Goal: Transaction & Acquisition: Purchase product/service

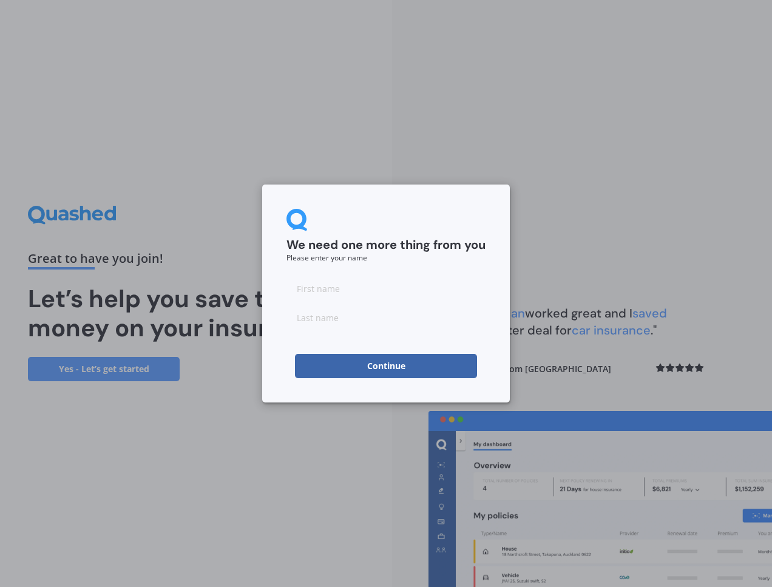
click at [366, 283] on input at bounding box center [386, 288] width 199 height 24
type input "[PERSON_NAME]"
click at [414, 367] on button "Continue" at bounding box center [386, 366] width 182 height 24
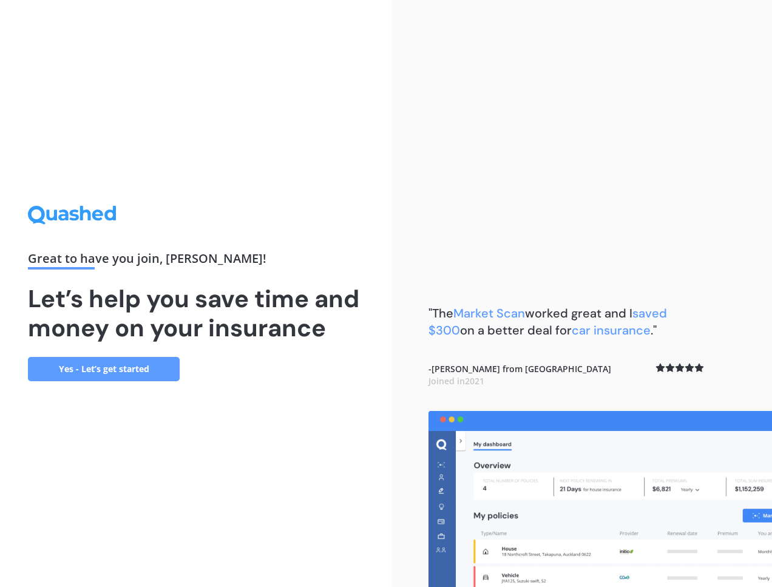
click at [136, 371] on link "Yes - Let’s get started" at bounding box center [104, 369] width 152 height 24
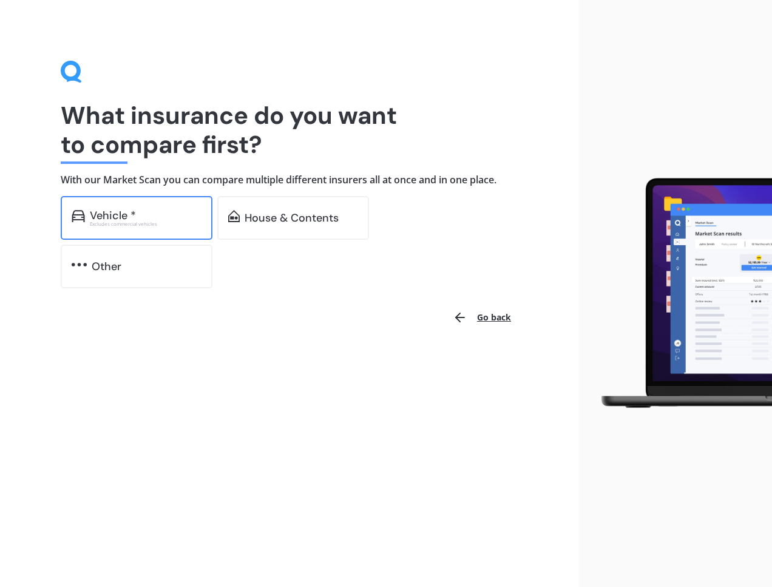
click at [167, 226] on div "Vehicle * Excludes commercial vehicles" at bounding box center [137, 218] width 152 height 44
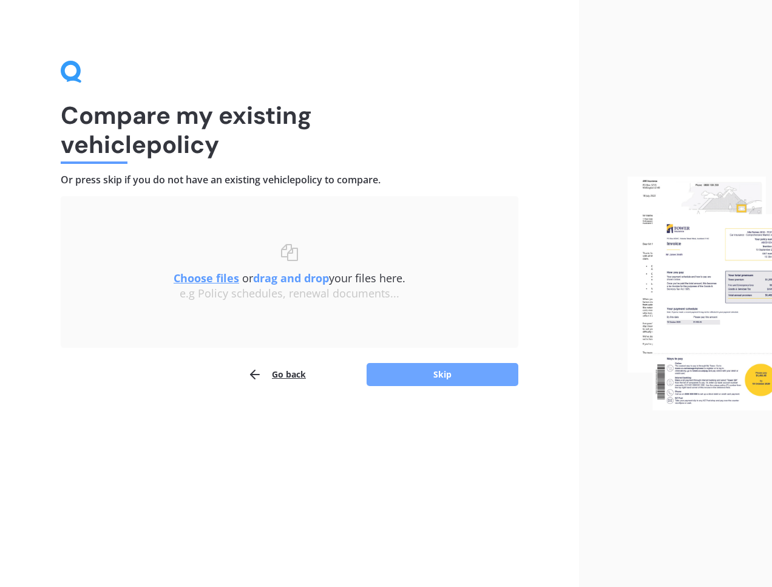
click at [405, 373] on button "Skip" at bounding box center [443, 374] width 152 height 23
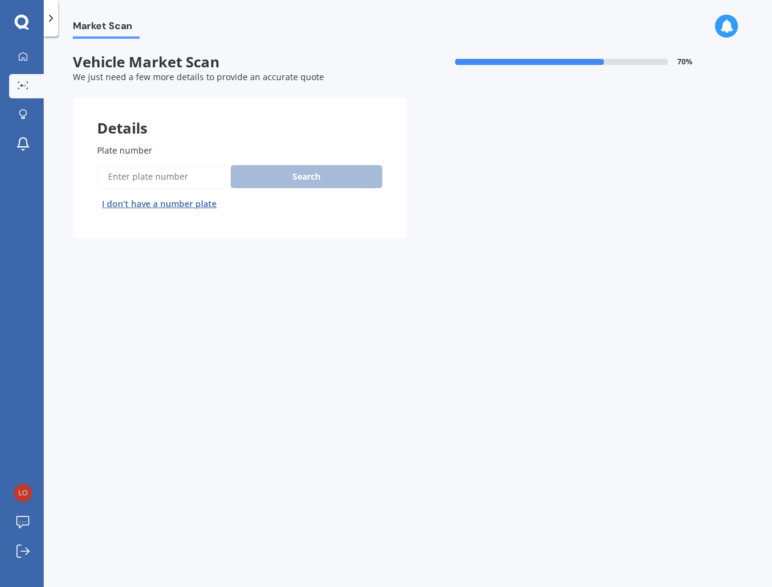
click at [174, 178] on input "Plate number" at bounding box center [161, 176] width 129 height 25
type input "kwn970"
click at [287, 180] on button "Search" at bounding box center [307, 176] width 152 height 23
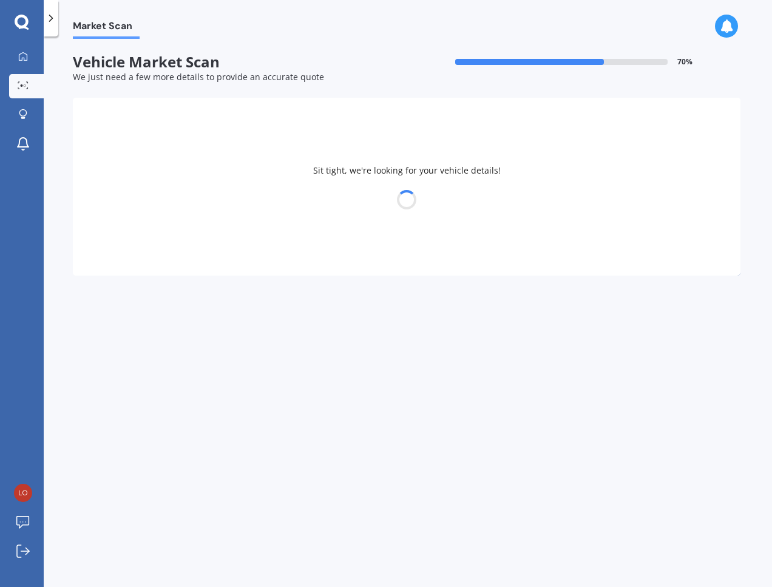
select select "SUBARU"
select select "FORESTER"
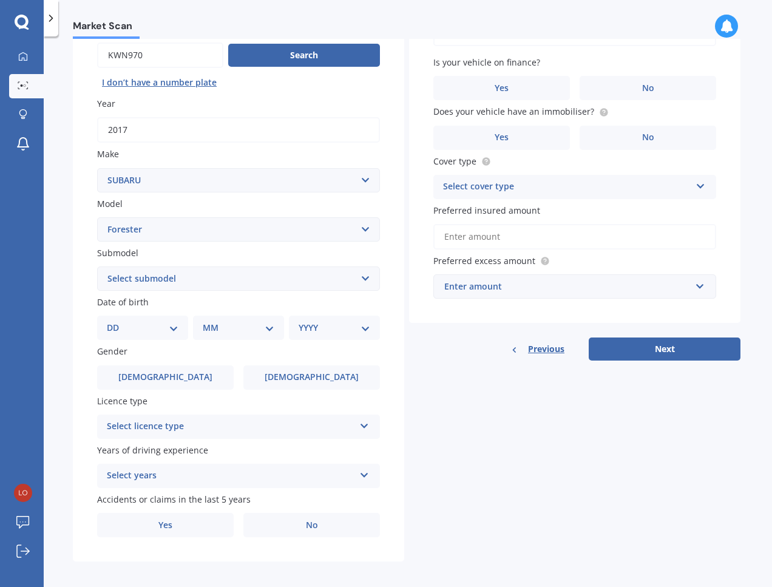
scroll to position [127, 0]
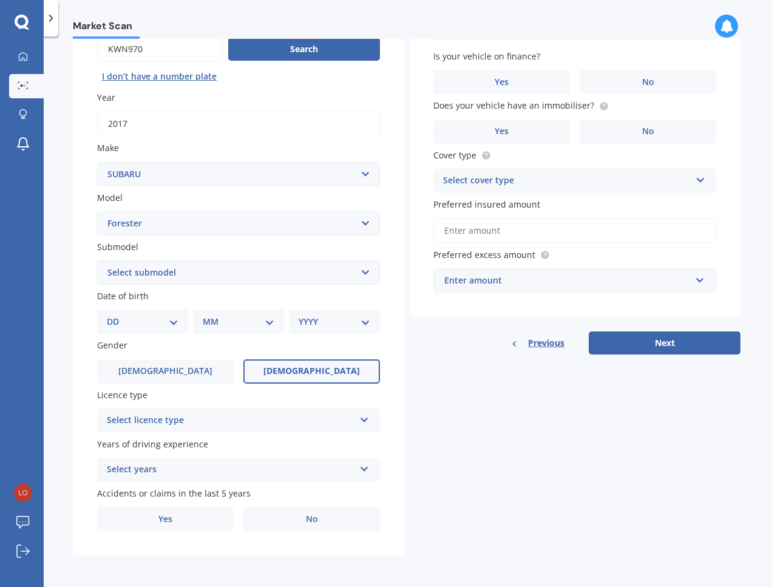
click at [284, 367] on label "[DEMOGRAPHIC_DATA]" at bounding box center [311, 371] width 137 height 24
click at [0, 0] on input "[DEMOGRAPHIC_DATA]" at bounding box center [0, 0] width 0 height 0
click at [155, 320] on select "DD 01 02 03 04 05 06 07 08 09 10 11 12 13 14 15 16 17 18 19 20 21 22 23 24 25 2…" at bounding box center [143, 321] width 72 height 13
click at [159, 276] on select "Select submodel 2.0 Diesel 2.0 Turbo 2.0 XS 2.0 XT premium 2.5 Sti Turbo 2.5 XS…" at bounding box center [238, 272] width 283 height 24
select select "2.5I PREMIUM"
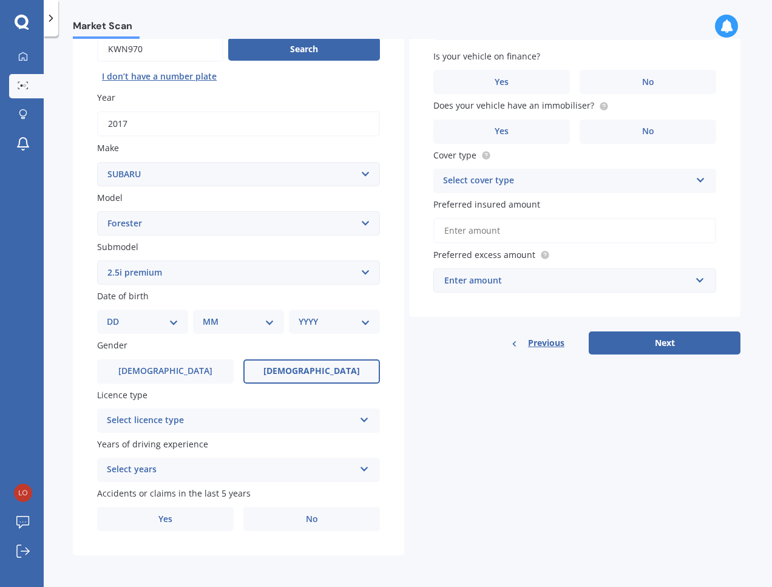
click at [97, 260] on select "Select submodel 2.0 Diesel 2.0 Turbo 2.0 XS 2.0 XT premium 2.5 Sti Turbo 2.5 XS…" at bounding box center [238, 272] width 283 height 24
click at [166, 325] on select "DD 01 02 03 04 05 06 07 08 09 10 11 12 13 14 15 16 17 18 19 20 21 22 23 24 25 2…" at bounding box center [143, 321] width 72 height 13
select select "02"
click at [117, 315] on select "DD 01 02 03 04 05 06 07 08 09 10 11 12 13 14 15 16 17 18 19 20 21 22 23 24 25 2…" at bounding box center [143, 321] width 72 height 13
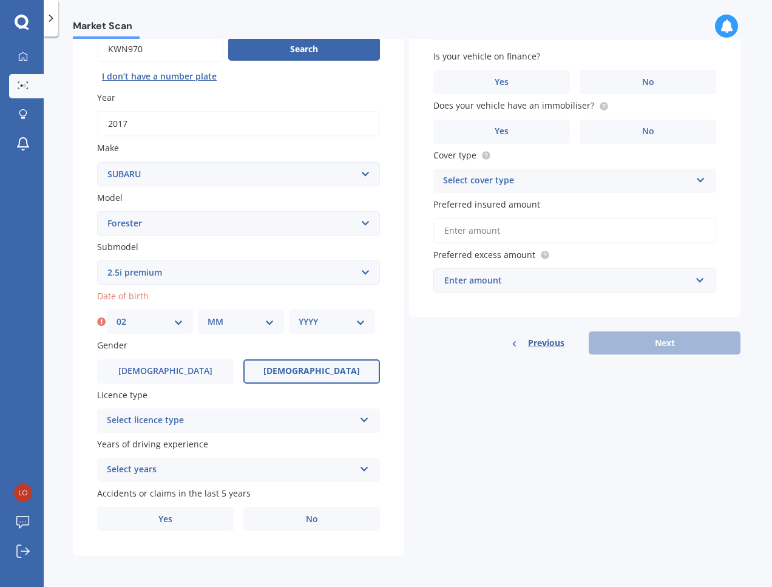
click at [224, 323] on select "MM 01 02 03 04 05 06 07 08 09 10 11 12" at bounding box center [241, 321] width 67 height 13
select select "04"
click at [208, 315] on select "MM 01 02 03 04 05 06 07 08 09 10 11 12" at bounding box center [241, 321] width 67 height 13
click at [316, 327] on select "YYYY 2025 2024 2023 2022 2021 2020 2019 2018 2017 2016 2015 2014 2013 2012 2011…" at bounding box center [332, 321] width 67 height 13
select select "1994"
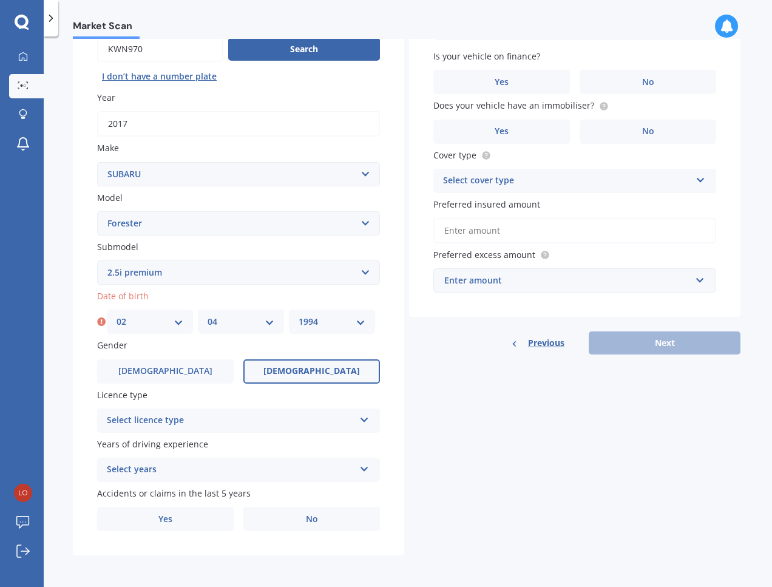
click at [299, 315] on select "YYYY 2025 2024 2023 2022 2021 2020 2019 2018 2017 2016 2015 2014 2013 2012 2011…" at bounding box center [332, 321] width 67 height 13
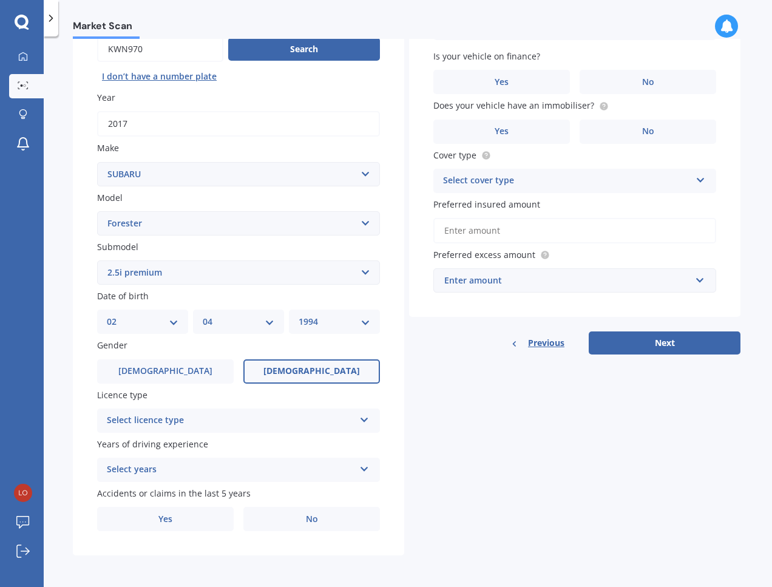
click at [338, 429] on div "Select licence type NZ Full NZ Restricted NZ Learners [GEOGRAPHIC_DATA] [GEOGRA…" at bounding box center [238, 421] width 283 height 24
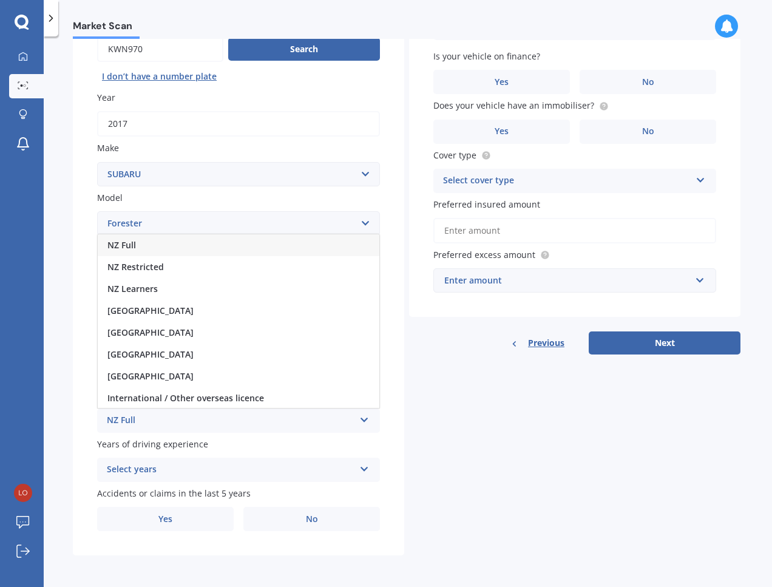
click at [150, 245] on div "NZ Full" at bounding box center [239, 245] width 282 height 22
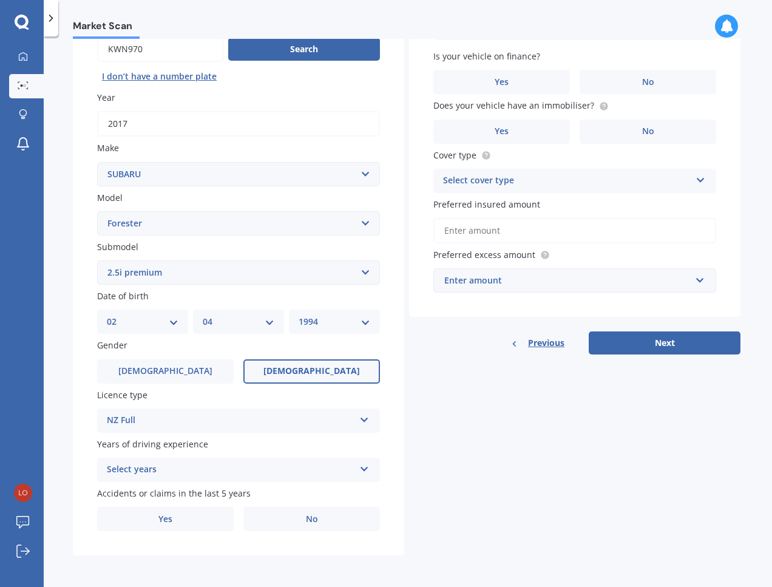
click at [291, 455] on div "Years of driving experience Select years 5 or more years 4 years 3 years 2 year…" at bounding box center [238, 460] width 283 height 44
click at [302, 472] on div "Select years" at bounding box center [231, 470] width 248 height 15
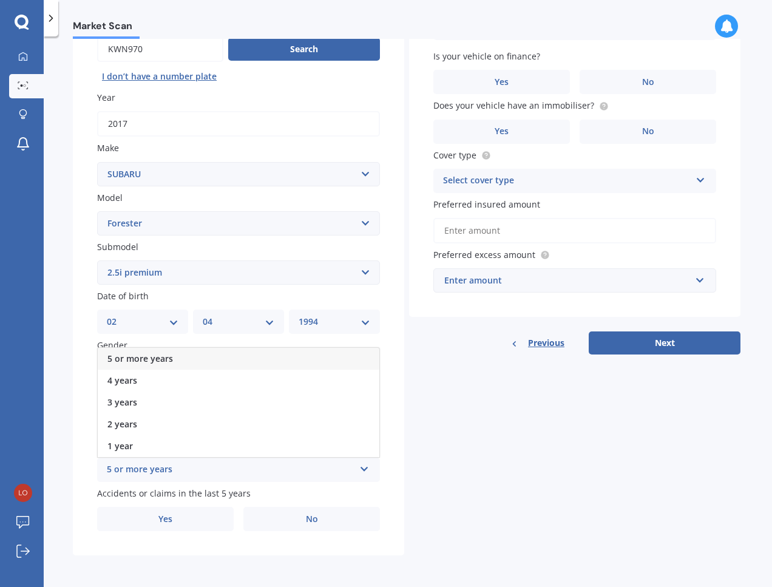
click at [218, 359] on div "5 or more years" at bounding box center [239, 359] width 282 height 22
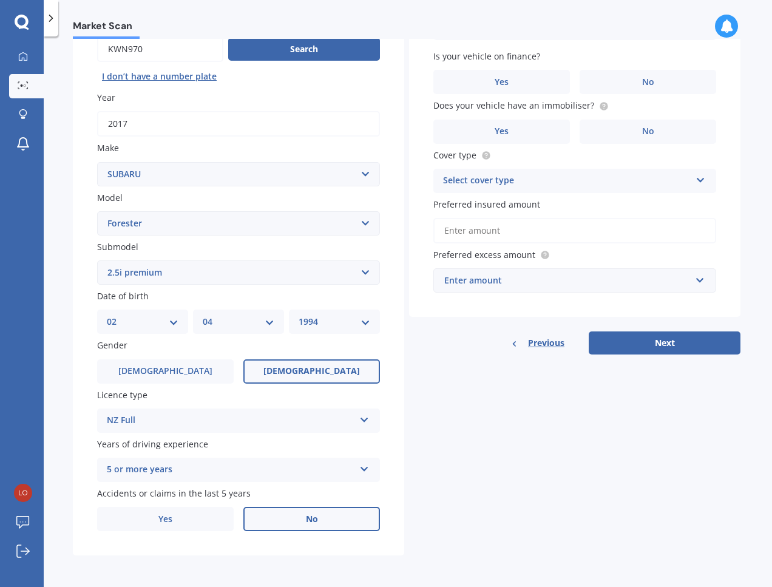
click at [321, 522] on label "No" at bounding box center [311, 519] width 137 height 24
click at [0, 0] on input "No" at bounding box center [0, 0] width 0 height 0
click at [596, 79] on label "No" at bounding box center [648, 82] width 137 height 24
click at [0, 0] on input "No" at bounding box center [0, 0] width 0 height 0
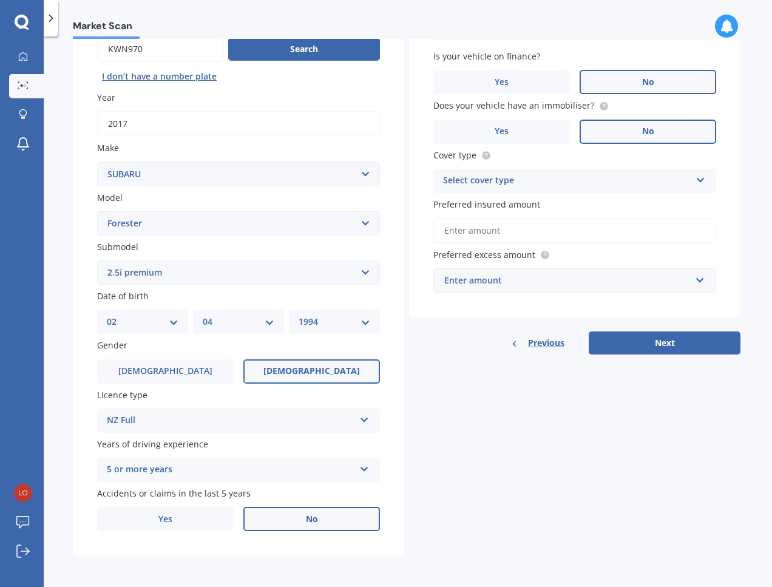
click at [614, 125] on label "No" at bounding box center [648, 132] width 137 height 24
click at [0, 0] on input "No" at bounding box center [0, 0] width 0 height 0
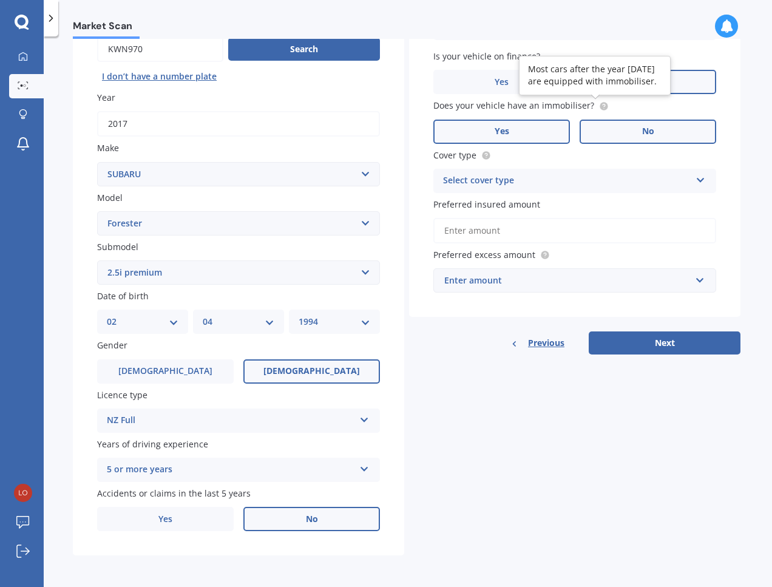
click at [483, 130] on label "Yes" at bounding box center [501, 132] width 137 height 24
click at [0, 0] on input "Yes" at bounding box center [0, 0] width 0 height 0
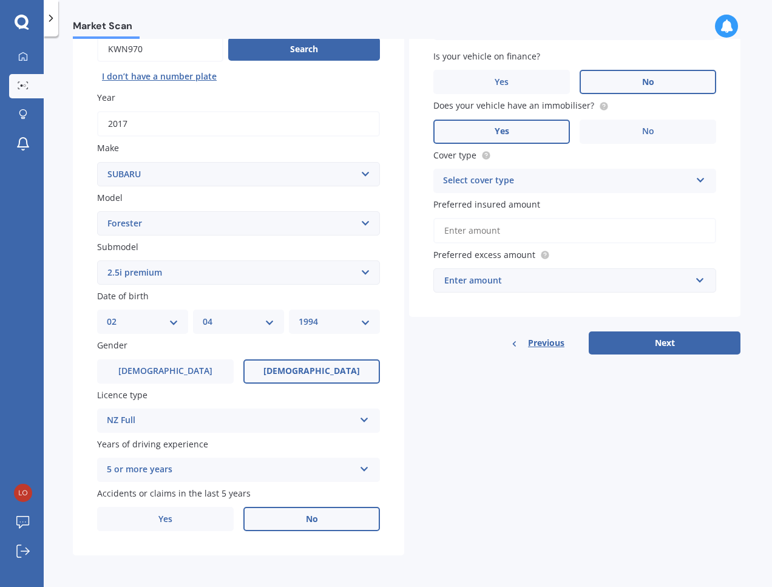
click at [605, 183] on div "Select cover type" at bounding box center [567, 181] width 248 height 15
click at [522, 200] on div "Comprehensive" at bounding box center [575, 205] width 282 height 22
click at [501, 236] on input "Preferred insured amount" at bounding box center [574, 230] width 283 height 25
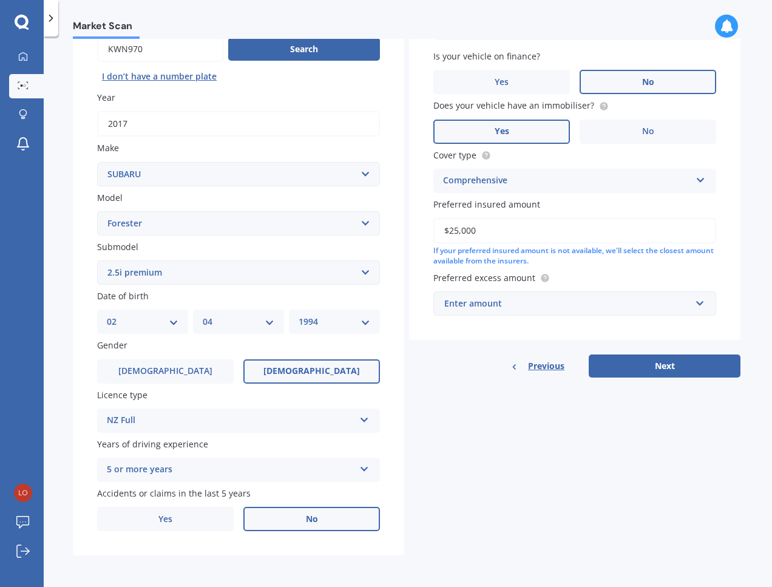
type input "$25,000"
click at [517, 297] on div "Enter amount" at bounding box center [567, 303] width 246 height 13
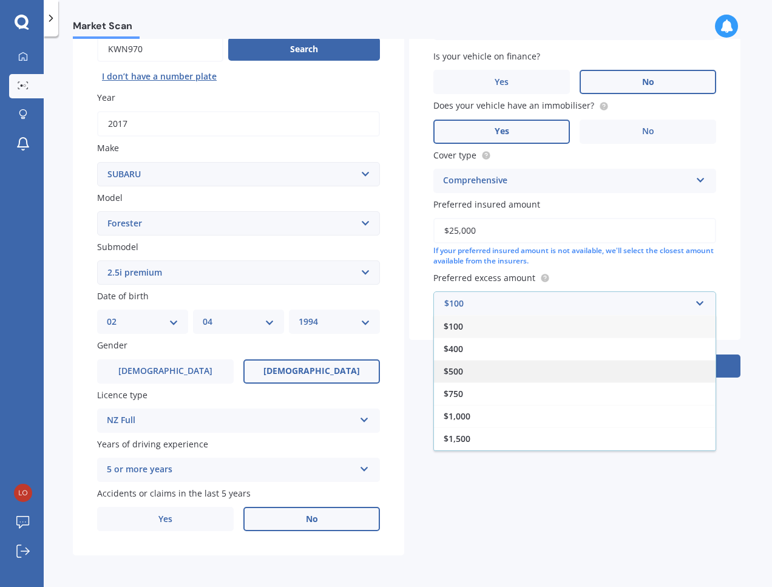
click at [471, 375] on div "$500" at bounding box center [575, 371] width 282 height 22
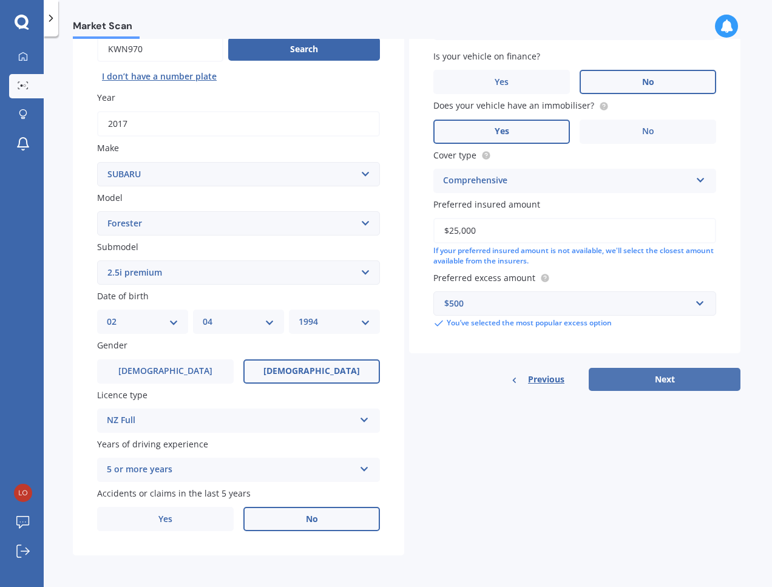
click at [679, 381] on button "Next" at bounding box center [665, 379] width 152 height 23
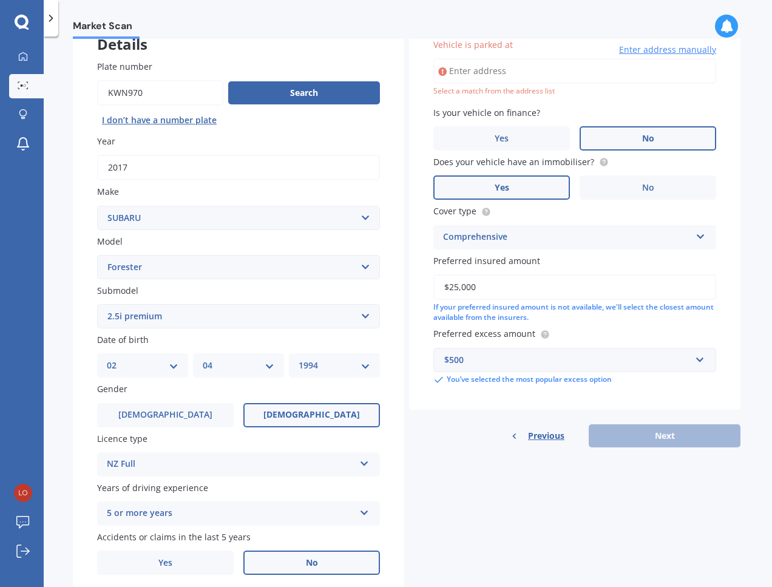
scroll to position [83, 0]
click at [509, 79] on input "Vehicle is parked at" at bounding box center [574, 71] width 283 height 25
type input "[STREET_ADDRESS][PERSON_NAME]"
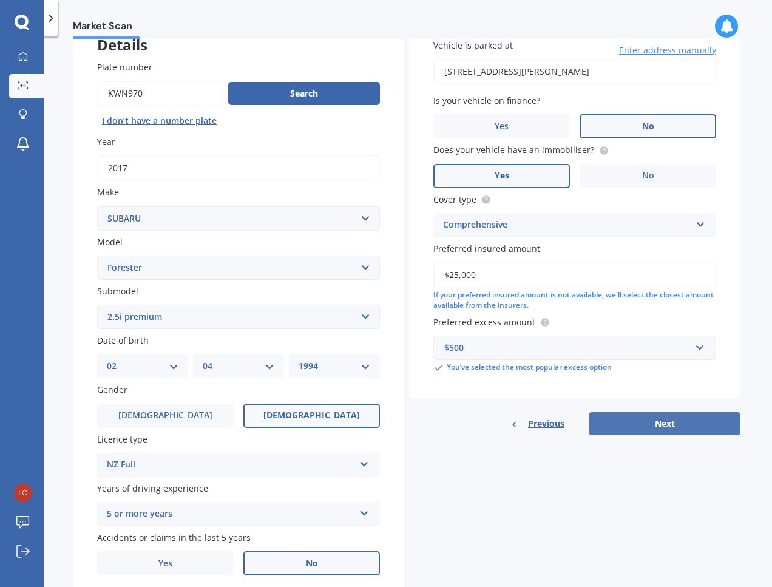
click at [660, 416] on button "Next" at bounding box center [665, 423] width 152 height 23
select select "02"
select select "04"
select select "1994"
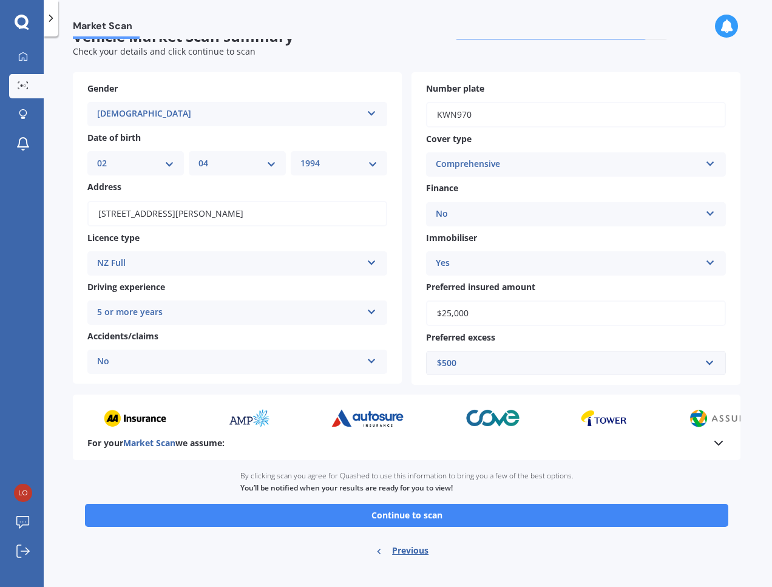
scroll to position [39, 0]
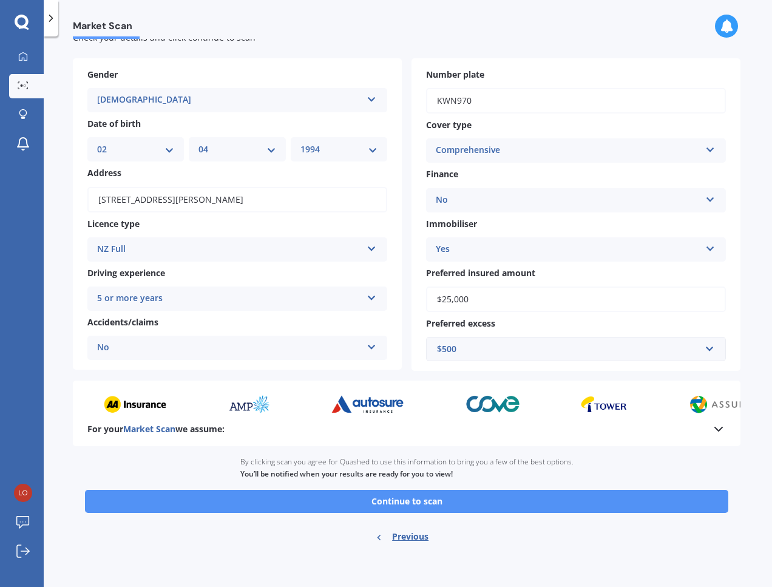
click at [431, 503] on button "Continue to scan" at bounding box center [406, 501] width 643 height 23
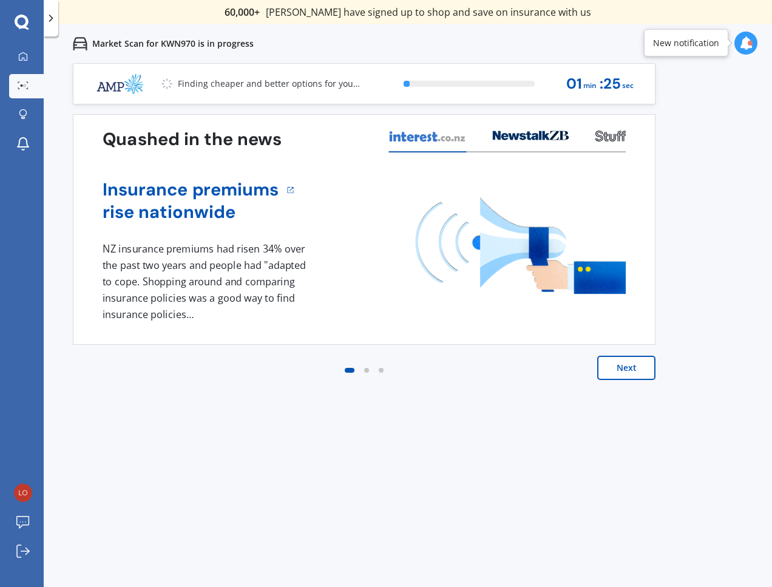
click at [634, 373] on button "Next" at bounding box center [626, 368] width 58 height 24
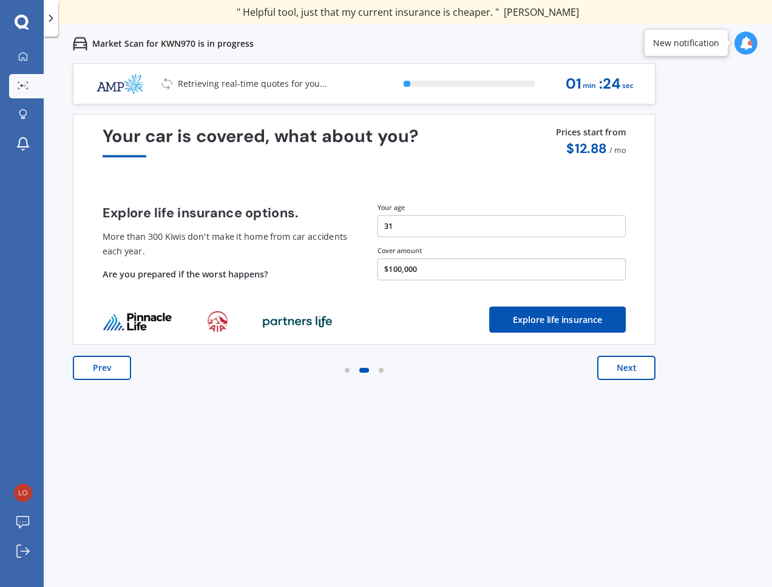
click at [634, 373] on button "Next" at bounding box center [626, 368] width 58 height 24
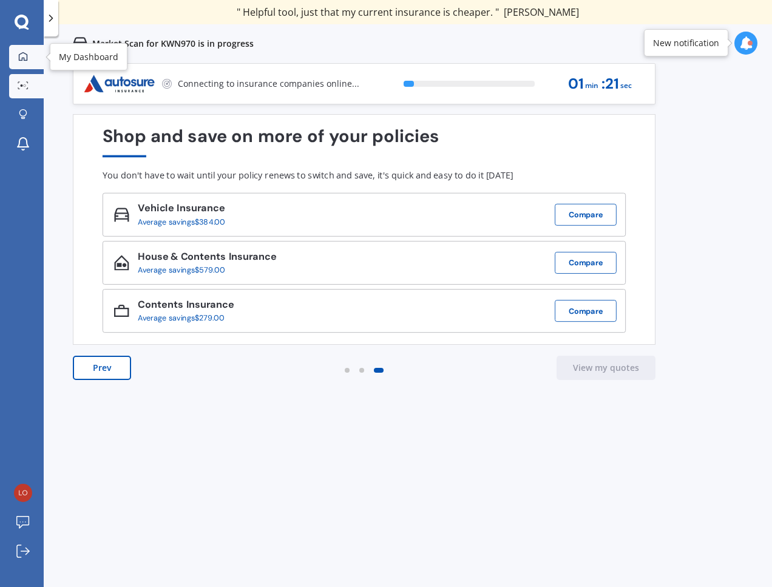
click at [27, 53] on icon at bounding box center [23, 57] width 10 height 10
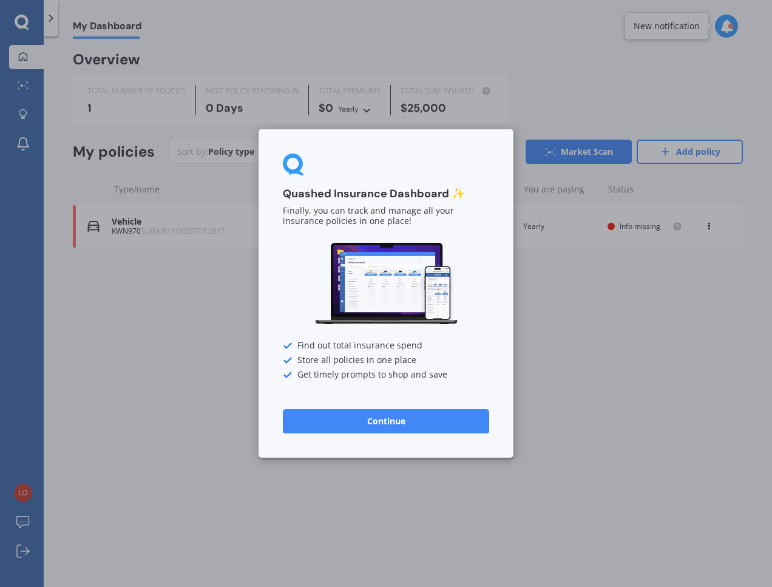
click at [407, 431] on button "Continue" at bounding box center [386, 421] width 206 height 24
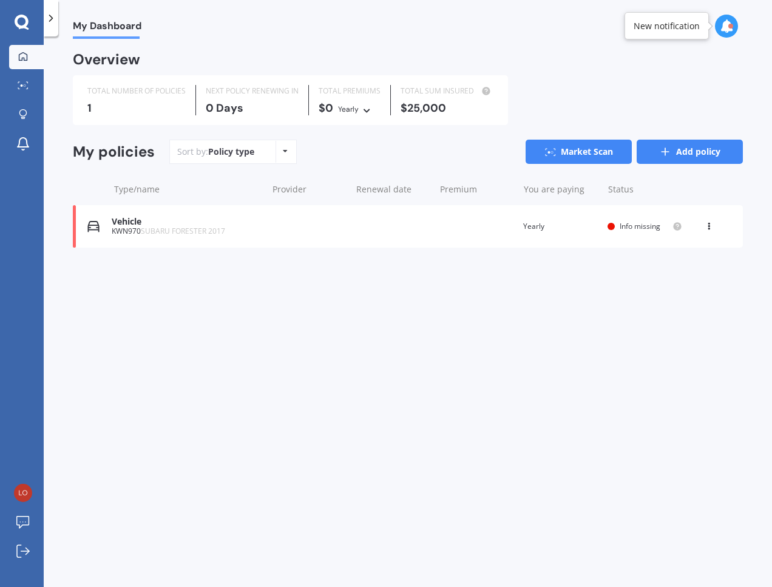
click at [670, 149] on icon at bounding box center [665, 152] width 12 height 12
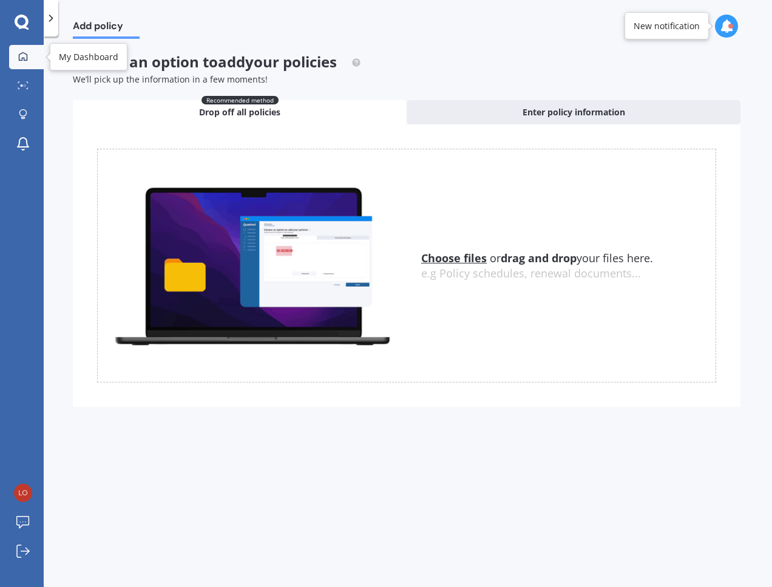
click at [27, 53] on icon at bounding box center [23, 57] width 10 height 10
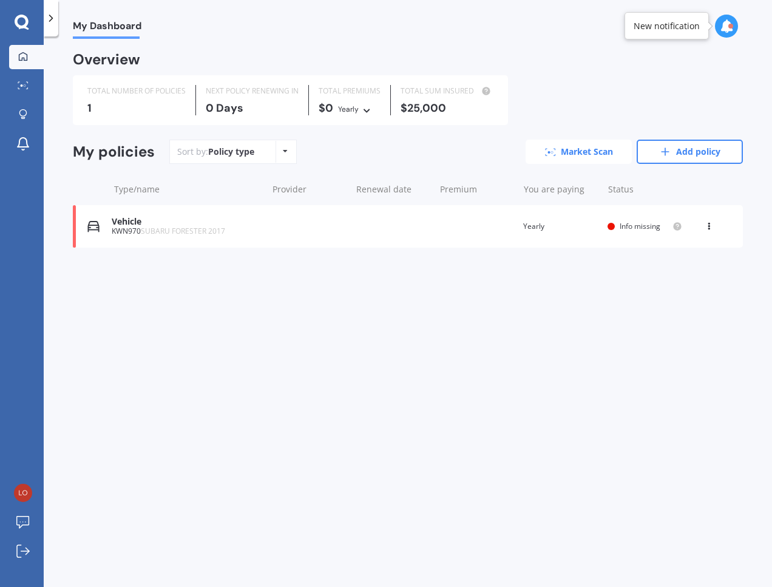
click at [579, 150] on link "Market Scan" at bounding box center [579, 152] width 106 height 24
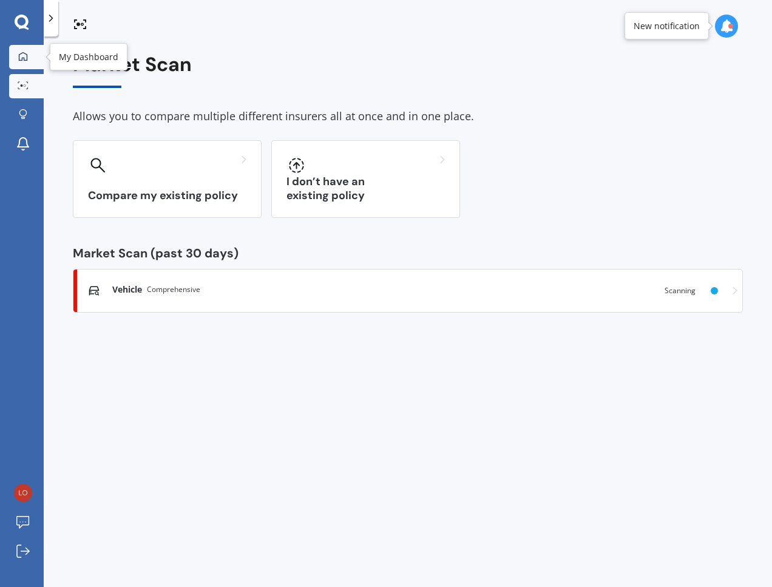
click at [26, 49] on link "My Dashboard" at bounding box center [26, 57] width 35 height 24
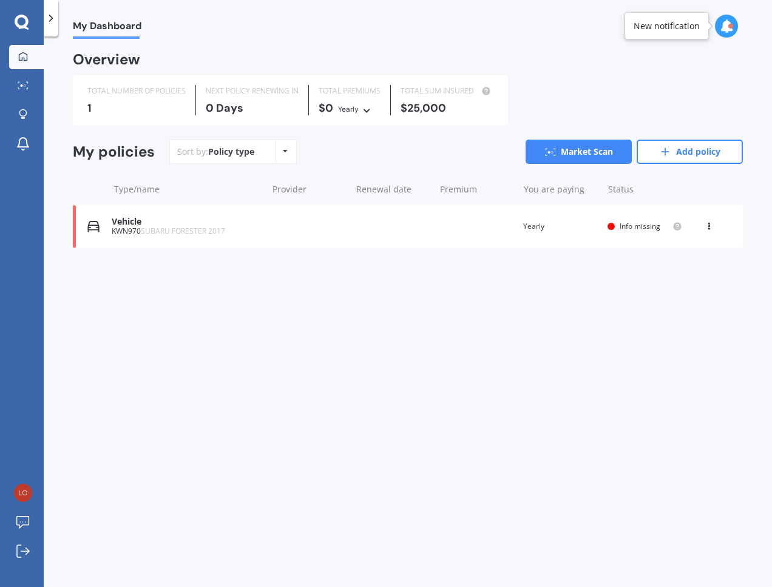
click at [54, 16] on icon at bounding box center [51, 18] width 12 height 12
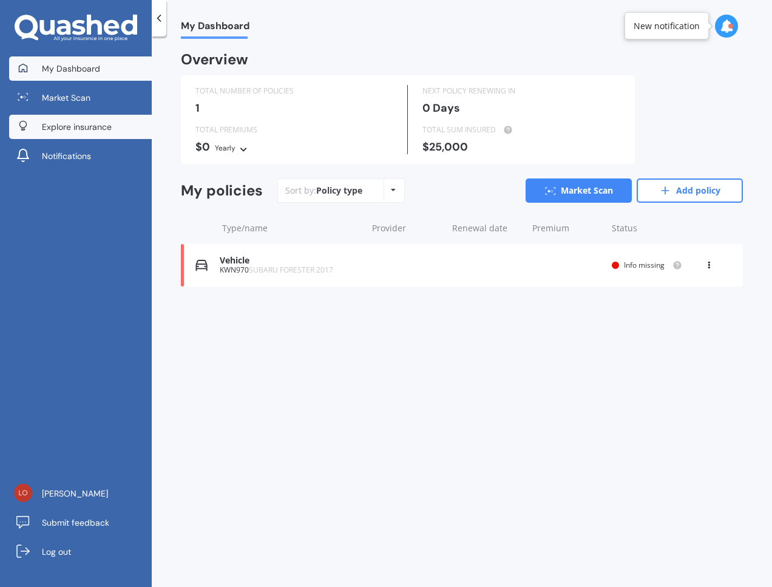
click at [75, 128] on span "Explore insurance" at bounding box center [77, 127] width 70 height 12
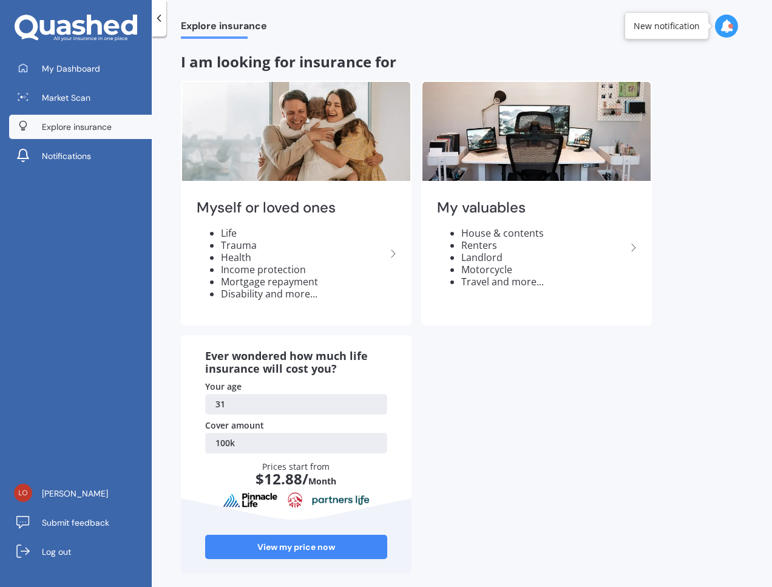
click at [164, 21] on icon at bounding box center [159, 18] width 12 height 12
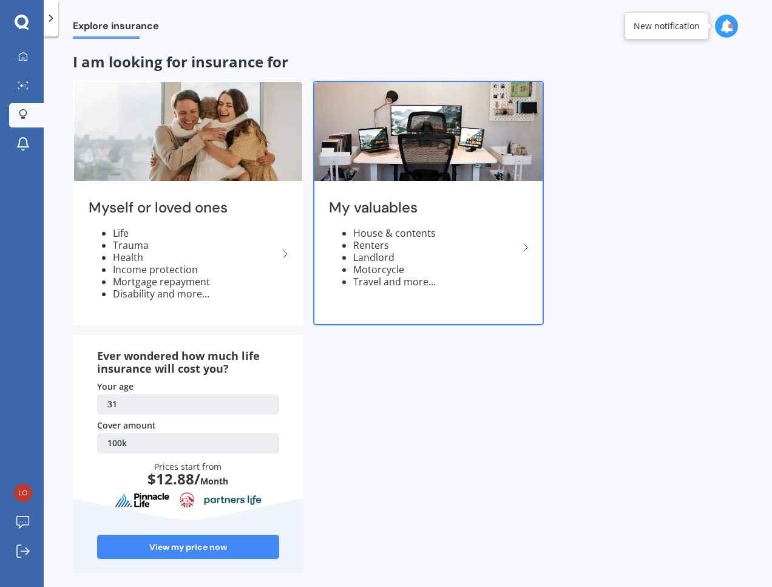
click at [466, 283] on li "Travel and more..." at bounding box center [435, 282] width 165 height 12
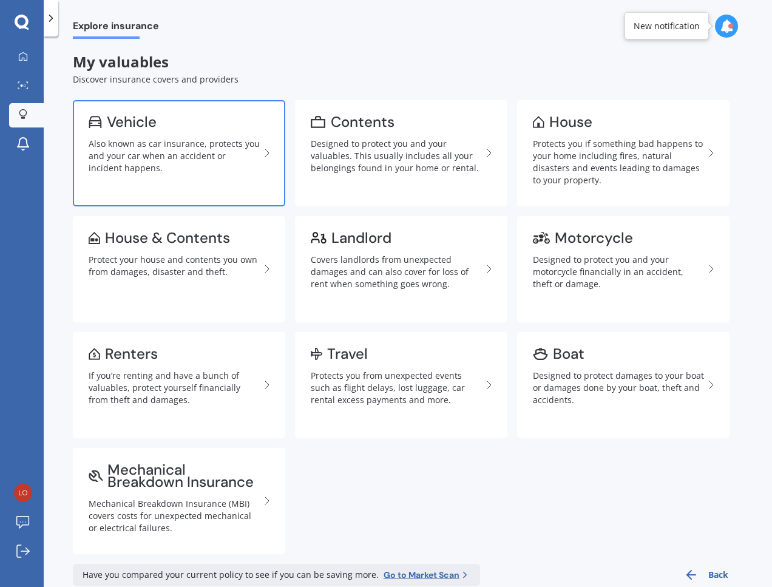
click at [153, 138] on div "Also known as car insurance, protects you and your car when an accident or inci…" at bounding box center [174, 156] width 171 height 36
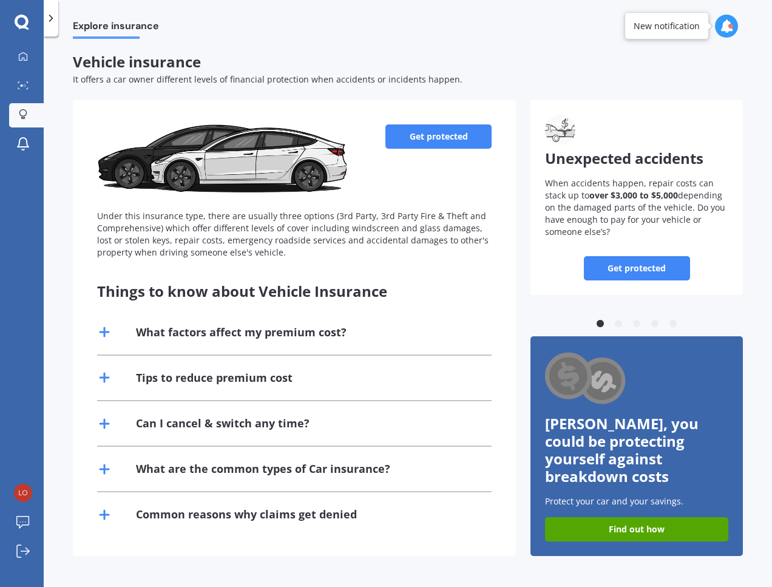
click at [443, 148] on link "Get protected" at bounding box center [438, 136] width 106 height 24
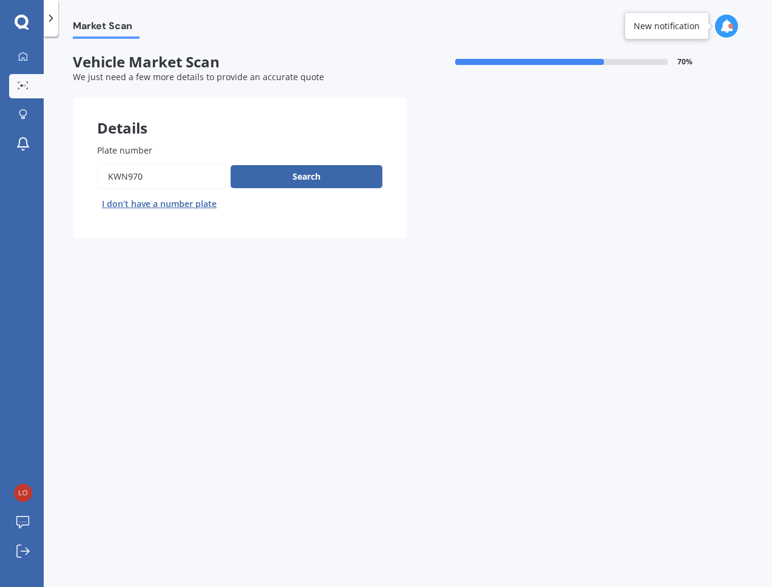
drag, startPoint x: 160, startPoint y: 184, endPoint x: 78, endPoint y: 172, distance: 82.2
click at [78, 172] on div "Plate number Search I don’t have a number plate" at bounding box center [240, 179] width 334 height 118
type input "lnn3"
click at [327, 173] on button "Search" at bounding box center [307, 176] width 152 height 23
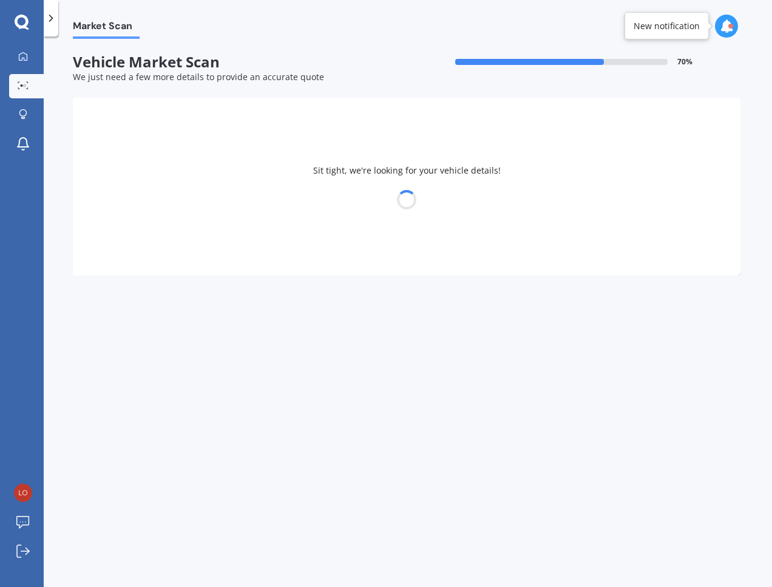
select select "SUBARU"
select select "XV"
select select "02"
select select "04"
select select "1994"
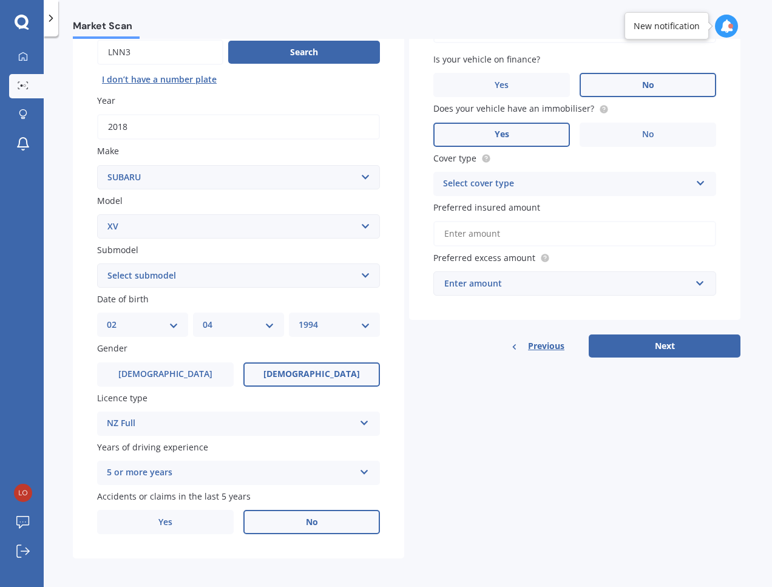
scroll to position [127, 0]
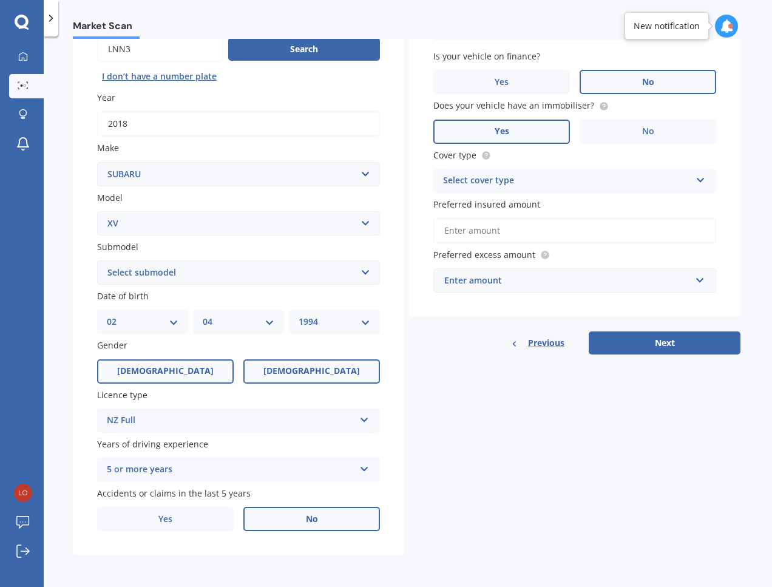
click at [176, 381] on label "[DEMOGRAPHIC_DATA]" at bounding box center [165, 371] width 137 height 24
click at [0, 0] on input "[DEMOGRAPHIC_DATA]" at bounding box center [0, 0] width 0 height 0
click at [163, 325] on select "DD 01 02 03 04 05 06 07 08 09 10 11 12 13 14 15 16 17 18 19 20 21 22 23 24 25 2…" at bounding box center [143, 321] width 72 height 13
select select "05"
click at [107, 315] on select "DD 01 02 03 04 05 06 07 08 09 10 11 12 13 14 15 16 17 18 19 20 21 22 23 24 25 2…" at bounding box center [143, 321] width 72 height 13
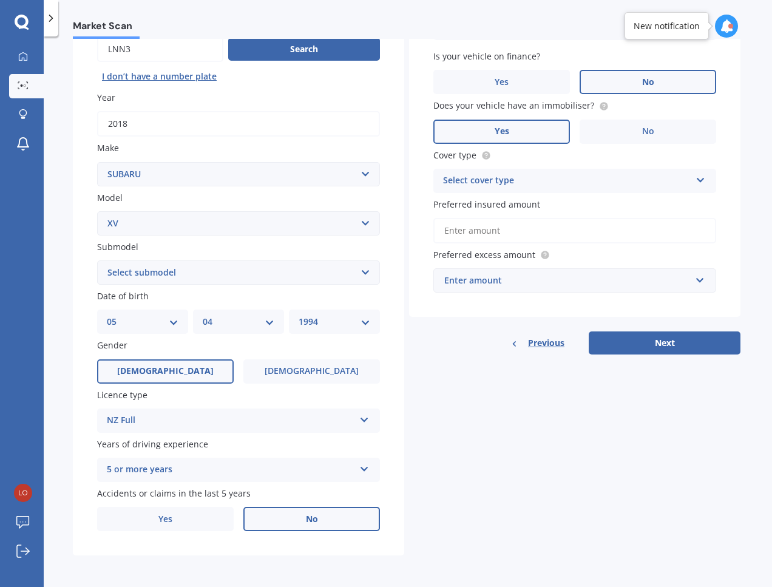
click at [229, 325] on select "MM 01 02 03 04 05 06 07 08 09 10 11 12" at bounding box center [239, 321] width 72 height 13
select select "09"
click at [203, 315] on select "MM 01 02 03 04 05 06 07 08 09 10 11 12" at bounding box center [239, 321] width 72 height 13
click at [333, 326] on select "YYYY 2025 2024 2023 2022 2021 2020 2019 2018 2017 2016 2015 2014 2013 2012 2011…" at bounding box center [335, 321] width 72 height 13
select select "1993"
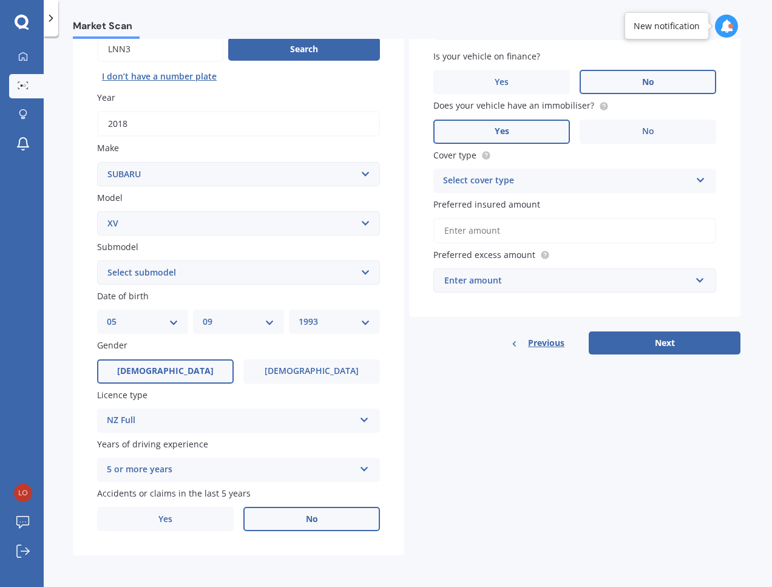
click at [299, 315] on select "YYYY 2025 2024 2023 2022 2021 2020 2019 2018 2017 2016 2015 2014 2013 2012 2011…" at bounding box center [335, 321] width 72 height 13
click at [180, 527] on label "Yes" at bounding box center [165, 519] width 137 height 24
click at [0, 0] on input "Yes" at bounding box center [0, 0] width 0 height 0
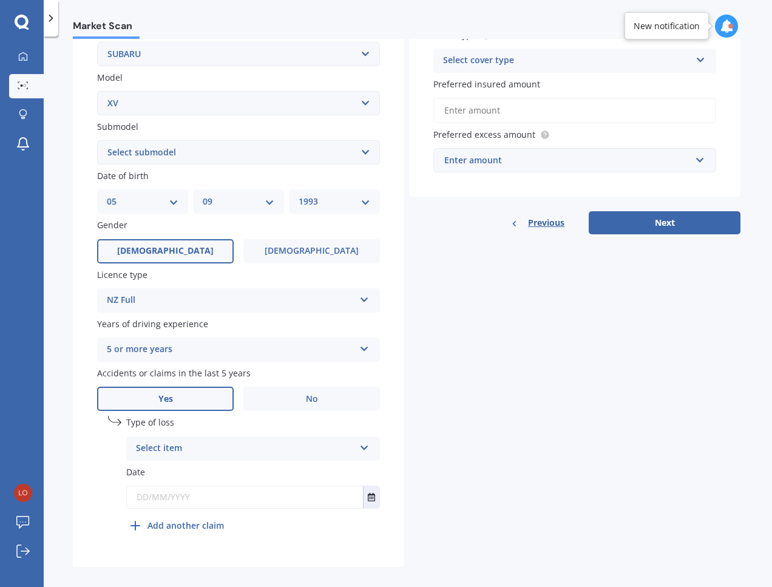
scroll to position [249, 0]
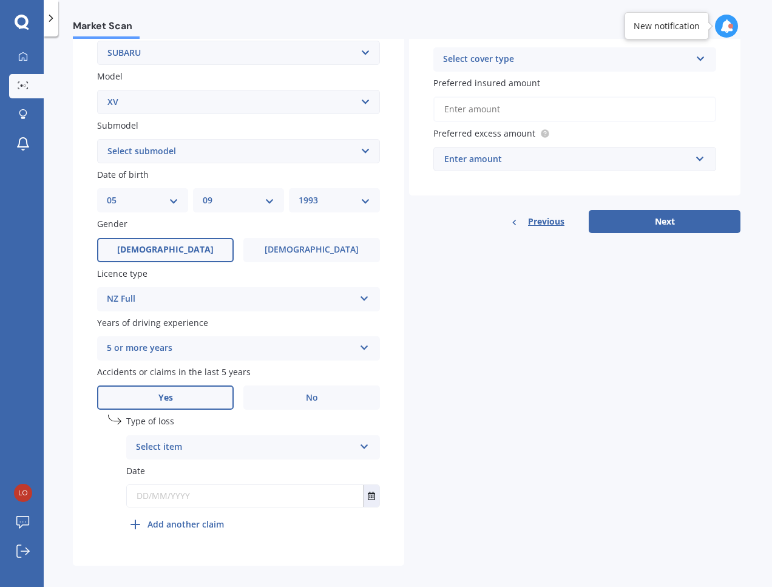
click at [291, 445] on div "Select item" at bounding box center [245, 447] width 219 height 15
click at [202, 474] on span "At fault accident" at bounding box center [171, 471] width 69 height 12
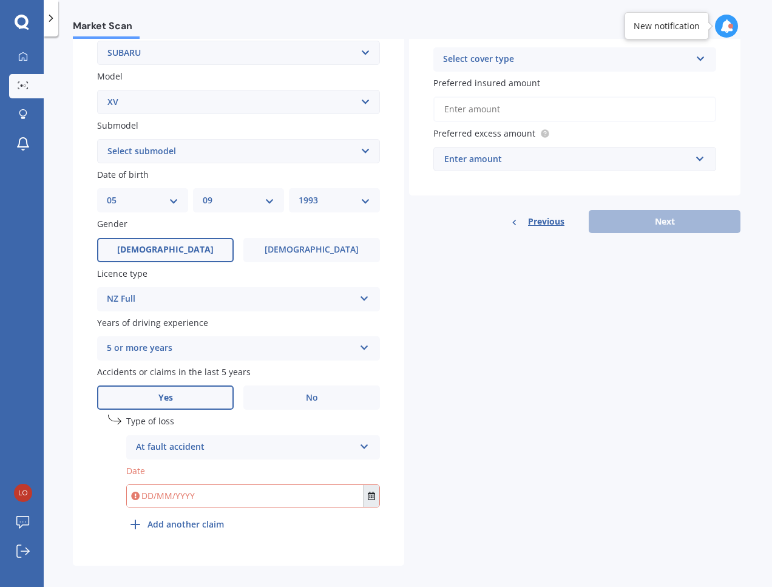
click at [368, 494] on icon "Select date" at bounding box center [371, 496] width 7 height 8
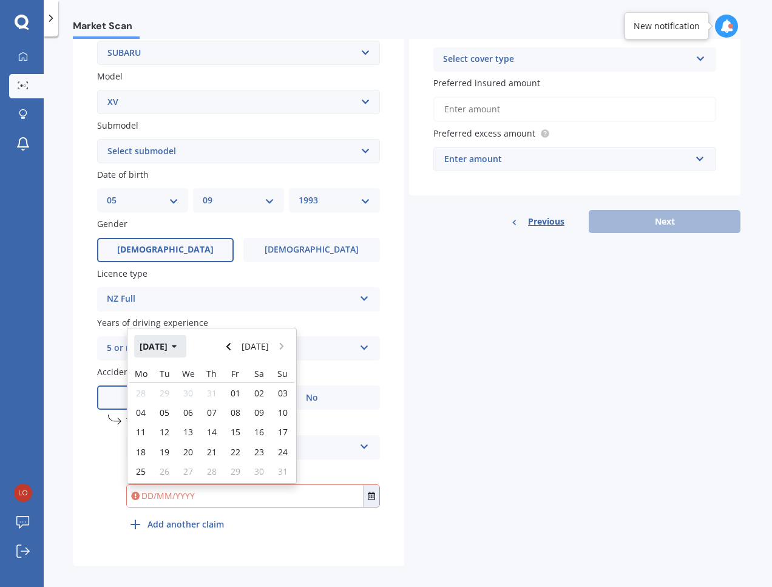
click at [178, 350] on button "[DATE]" at bounding box center [160, 346] width 52 height 22
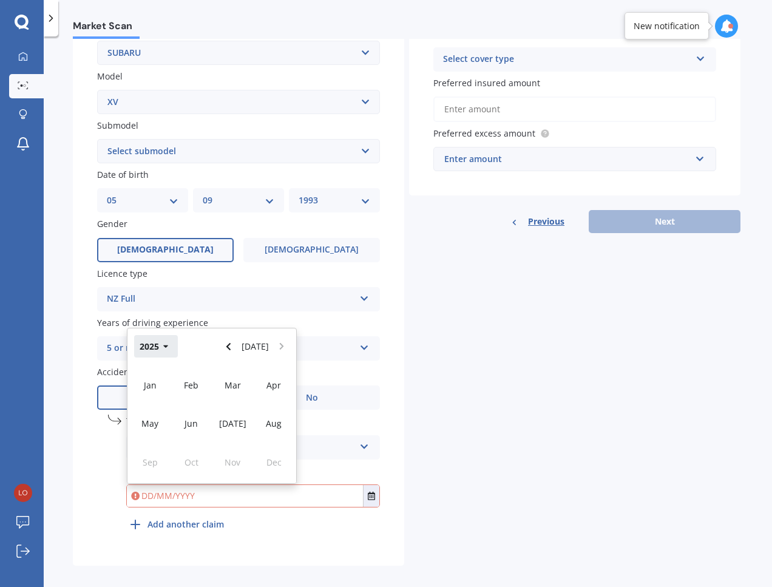
click at [161, 347] on button "2025" at bounding box center [156, 346] width 44 height 22
click at [235, 385] on span "2021" at bounding box center [232, 385] width 19 height 12
click at [237, 392] on div "Mar" at bounding box center [232, 385] width 41 height 38
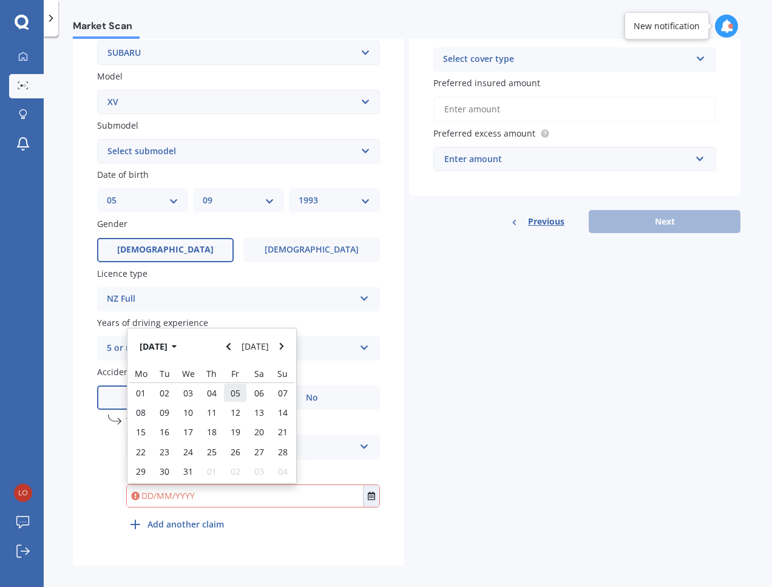
click at [239, 402] on div "05" at bounding box center [235, 392] width 24 height 19
type input "[DATE]"
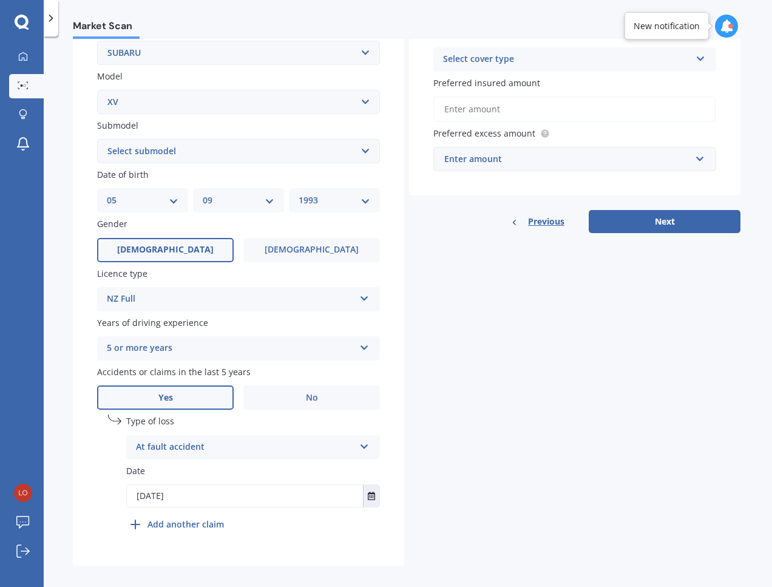
click at [410, 455] on div "Details Plate number Search I don’t have a number plate Year [DATE] Make Select…" at bounding box center [407, 207] width 668 height 717
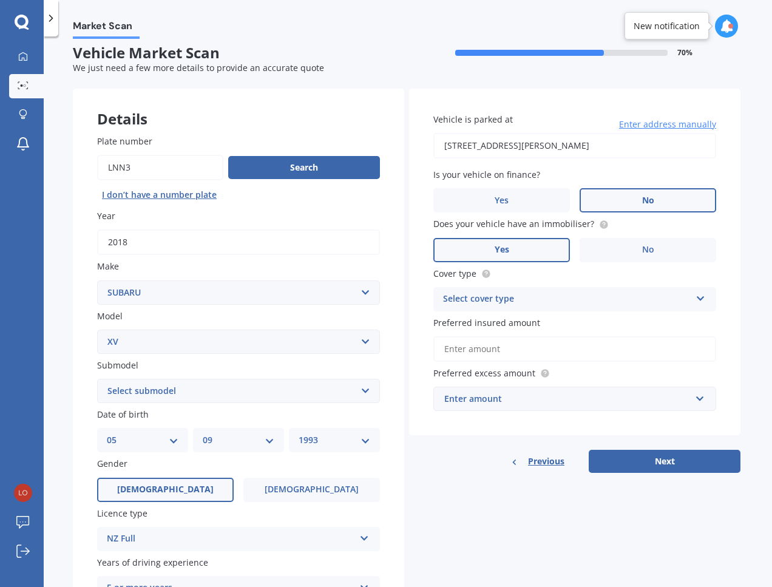
scroll to position [6, 0]
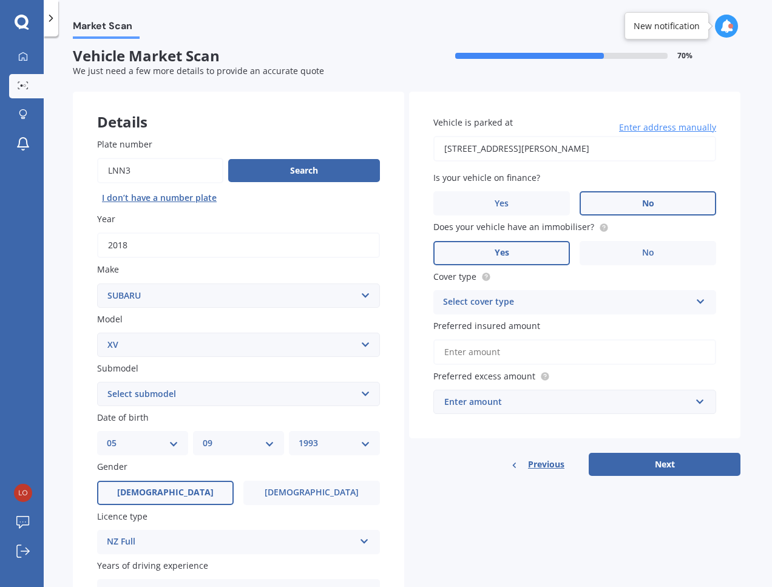
click at [573, 300] on div "Select cover type" at bounding box center [567, 302] width 248 height 15
click at [489, 325] on span "Comprehensive" at bounding box center [476, 326] width 64 height 12
click at [510, 359] on input "Preferred insured amount" at bounding box center [574, 351] width 283 height 25
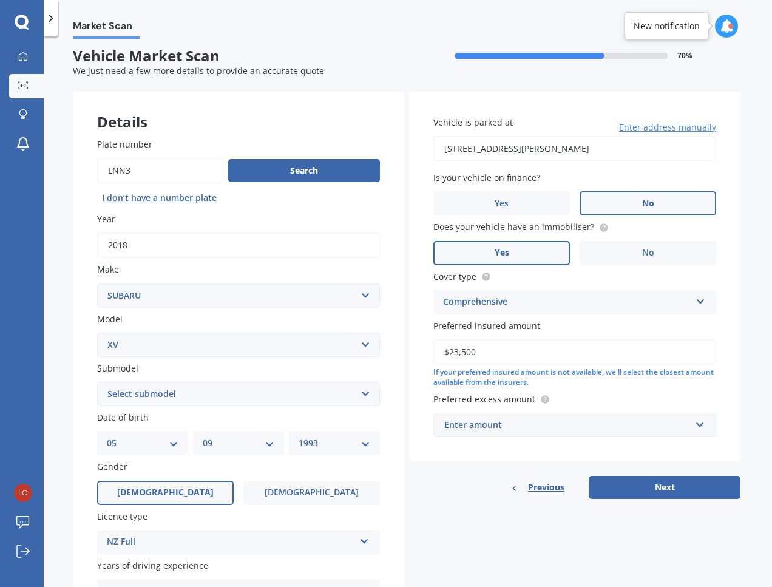
type input "$23,500"
click at [546, 420] on div "Enter amount" at bounding box center [567, 424] width 246 height 13
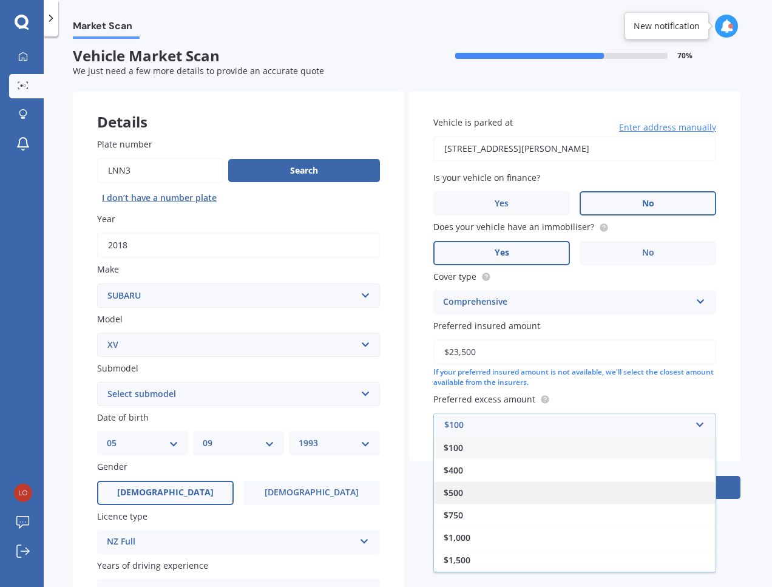
click at [466, 503] on div "$500" at bounding box center [575, 492] width 282 height 22
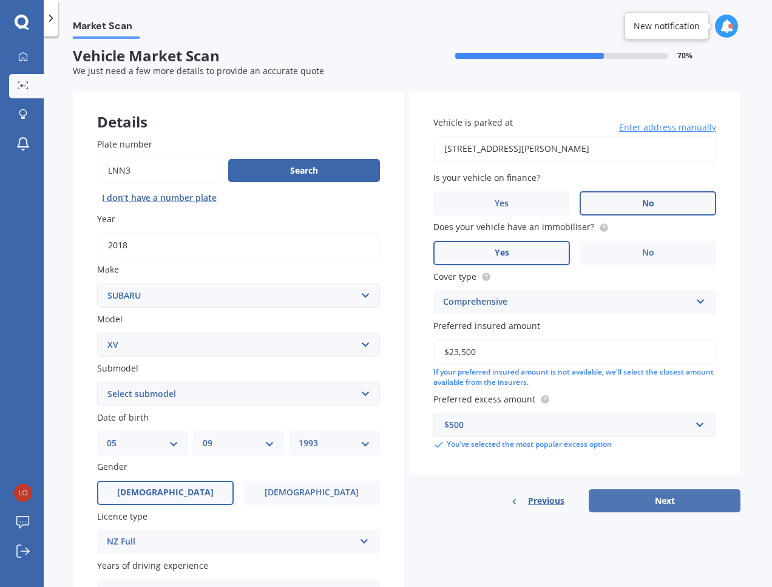
click at [670, 509] on button "Next" at bounding box center [665, 500] width 152 height 23
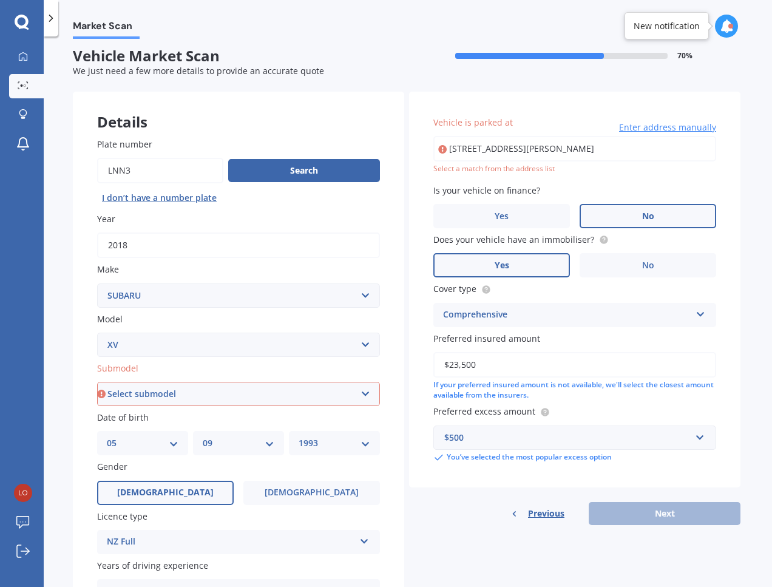
click at [256, 389] on select "Select submodel 2.0i 2.0i Hybrid 4WD 2.0i-L 2.0i-S 2.0L 4WD 2.0L AWD Hatchback …" at bounding box center [238, 394] width 283 height 24
select select "2.0L AWD"
click at [97, 382] on select "Select submodel 2.0i 2.0i Hybrid 4WD 2.0i-L 2.0i-S 2.0L 4WD 2.0L AWD Hatchback …" at bounding box center [238, 394] width 283 height 24
type input "[STREET_ADDRESS][PERSON_NAME]"
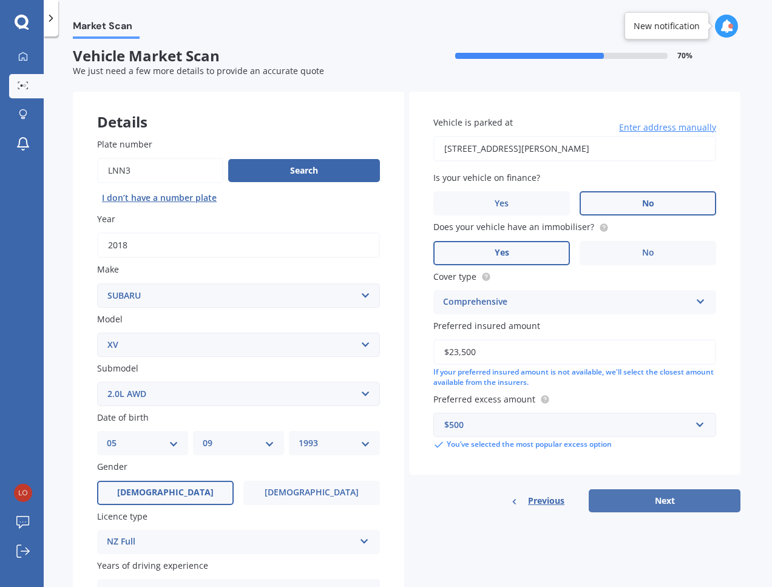
click at [682, 498] on button "Next" at bounding box center [665, 500] width 152 height 23
select select "05"
select select "09"
select select "1993"
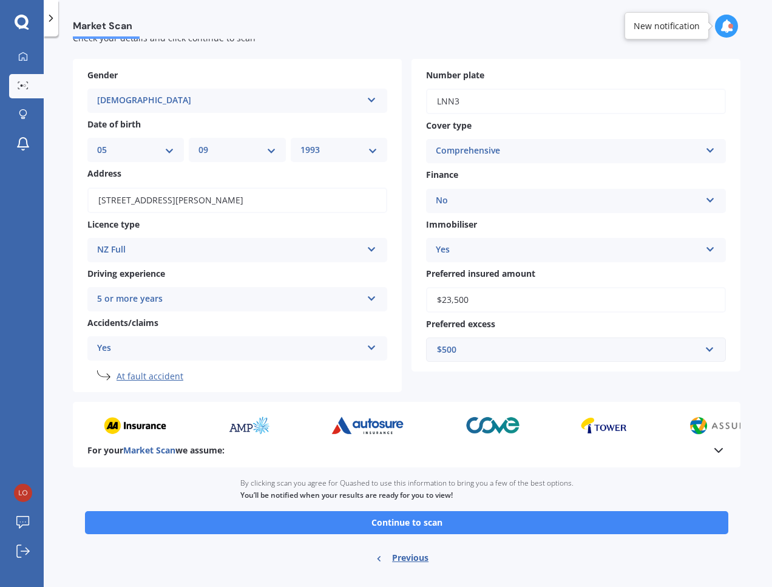
scroll to position [60, 0]
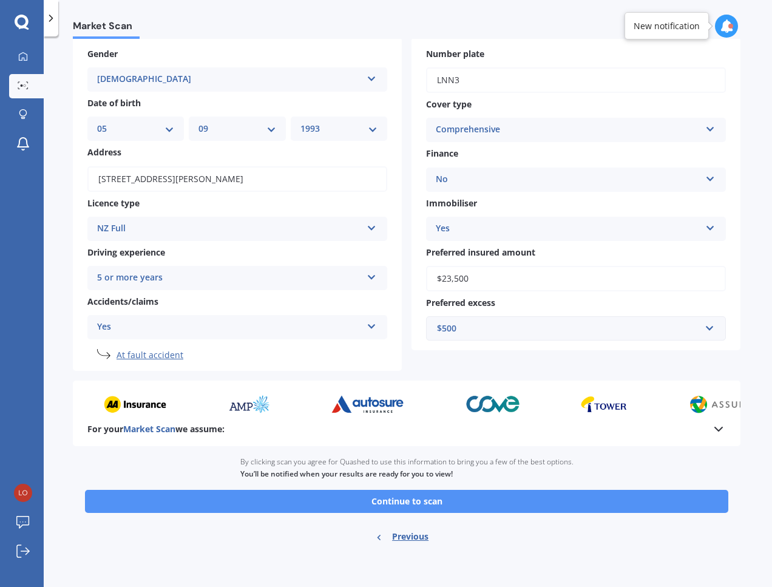
click at [407, 507] on button "Continue to scan" at bounding box center [406, 501] width 643 height 23
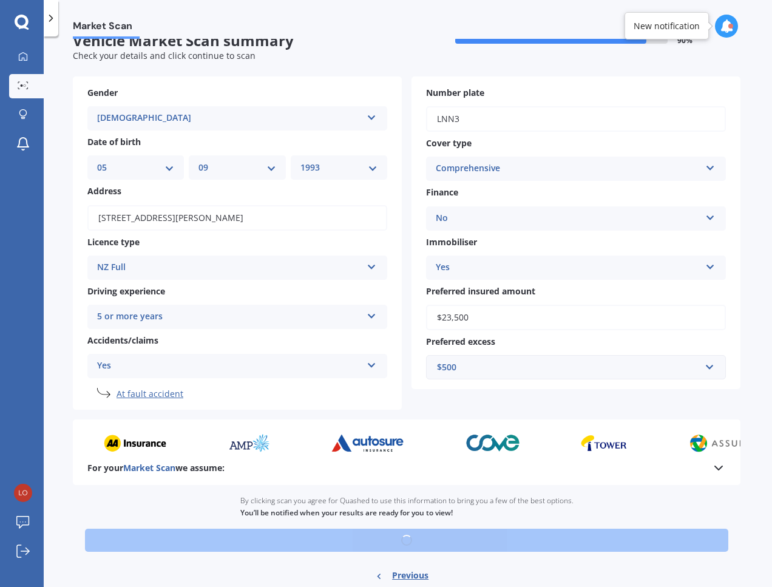
scroll to position [0, 0]
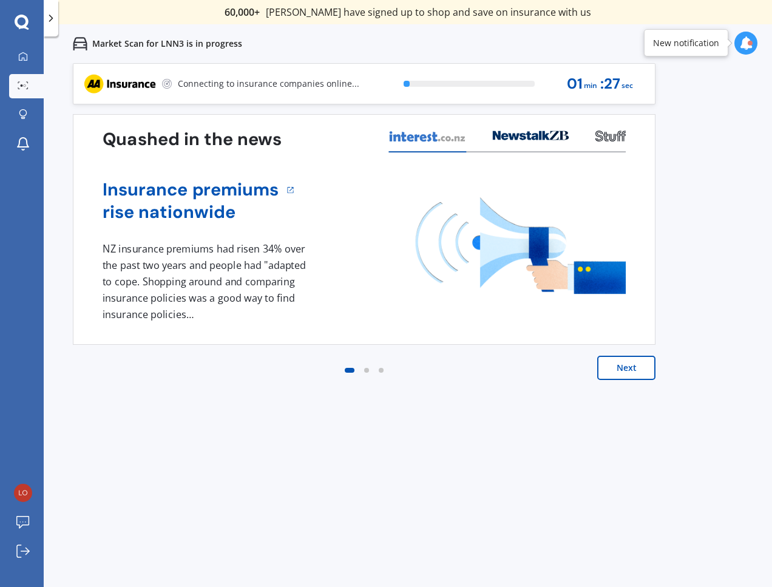
click at [631, 357] on button "Next" at bounding box center [626, 368] width 58 height 24
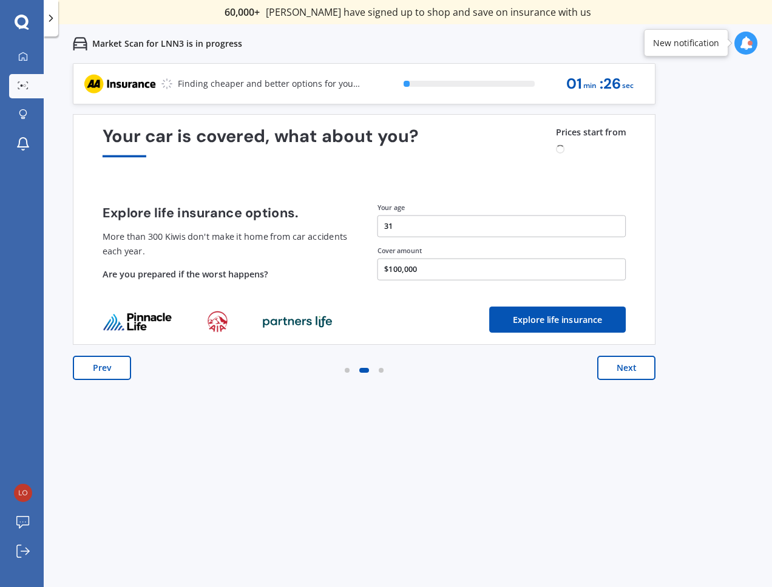
click at [631, 372] on button "Next" at bounding box center [626, 368] width 58 height 24
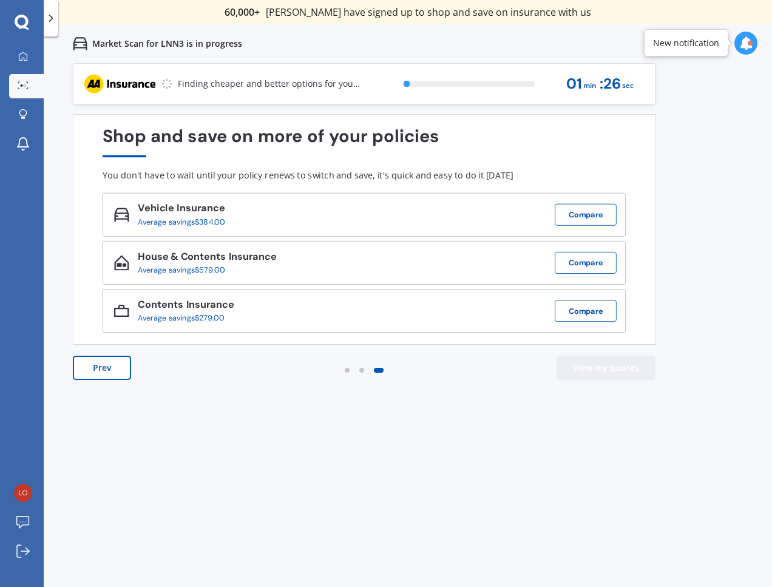
click at [631, 372] on button "View my quotes" at bounding box center [606, 368] width 99 height 24
click at [514, 443] on div "Previous 60,000+ Kiwis have signed up to shop and save on insurance with us " H…" at bounding box center [408, 356] width 728 height 587
click at [53, 15] on icon at bounding box center [51, 18] width 12 height 12
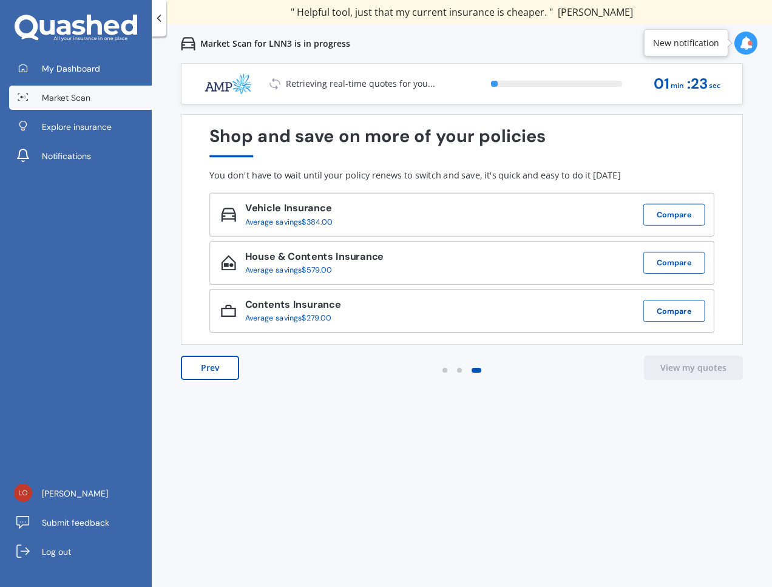
click at [61, 94] on span "Market Scan" at bounding box center [66, 98] width 49 height 12
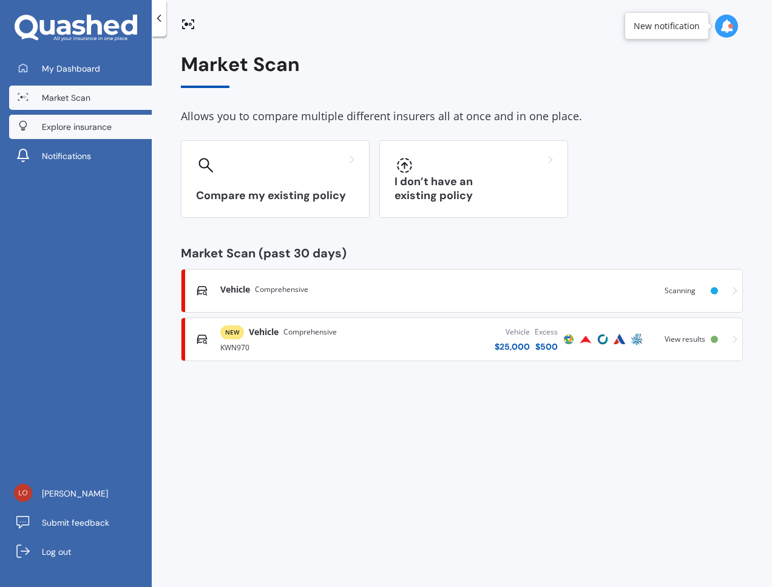
click at [80, 129] on span "Explore insurance" at bounding box center [77, 127] width 70 height 12
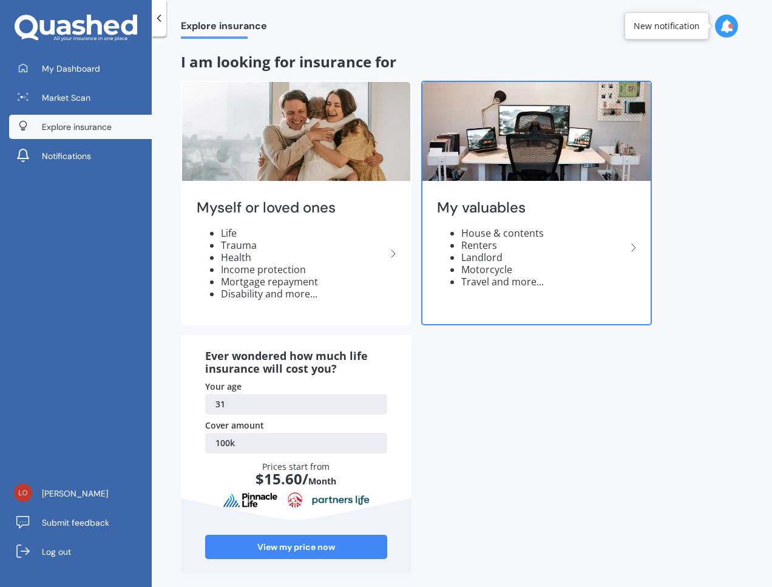
click at [591, 195] on div "My valuables House & contents Renters Landlord Motorcycle Travel and more..." at bounding box center [537, 248] width 228 height 128
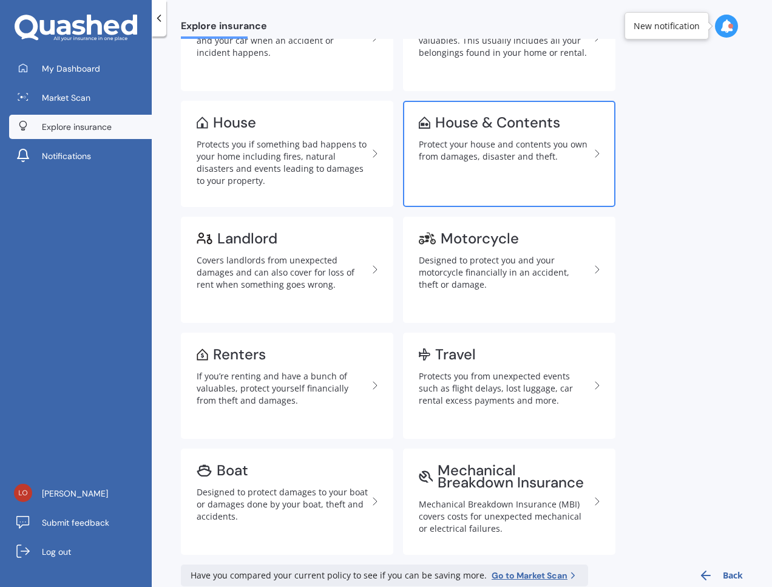
scroll to position [137, 0]
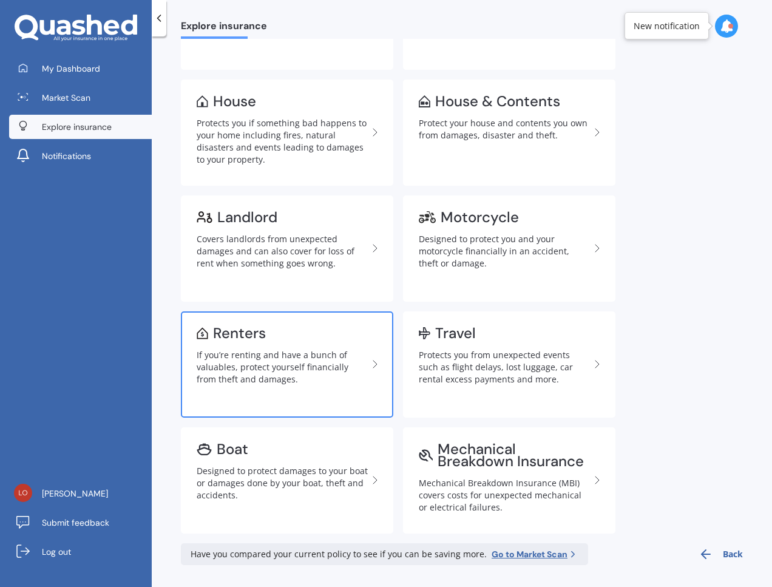
click at [276, 328] on div "Renters" at bounding box center [282, 333] width 171 height 12
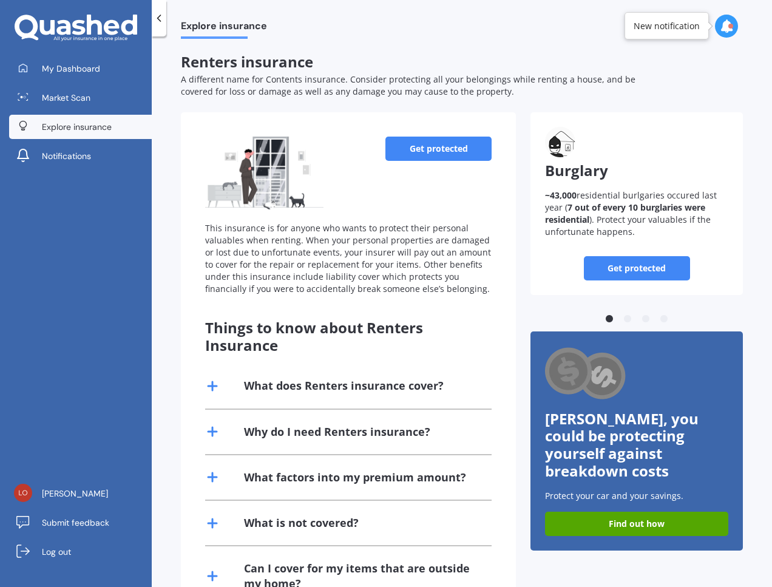
click at [441, 147] on link "Get protected" at bounding box center [438, 149] width 106 height 24
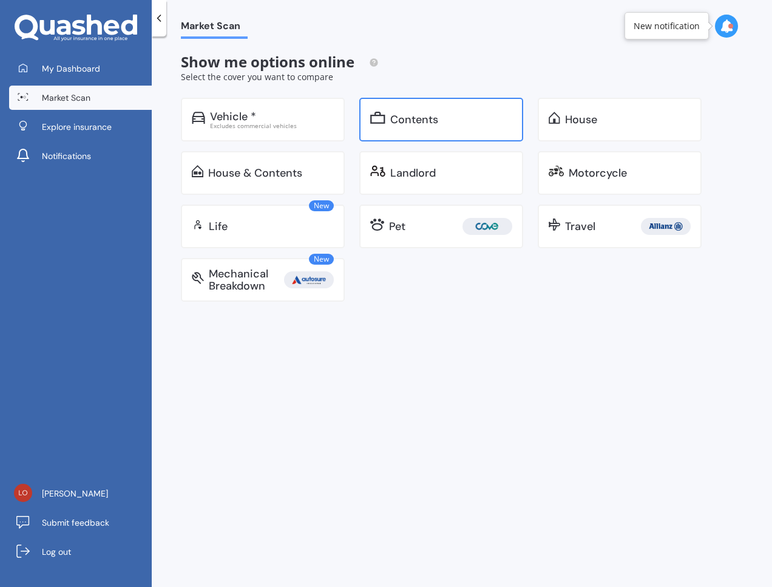
click at [457, 121] on div "Contents" at bounding box center [451, 120] width 122 height 12
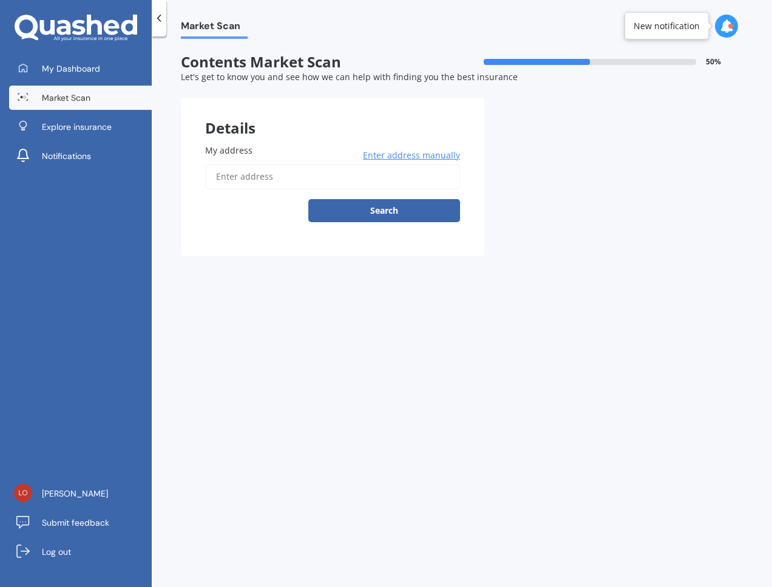
click at [237, 183] on input "My address" at bounding box center [332, 176] width 255 height 25
type input "[STREET_ADDRESS][PERSON_NAME]"
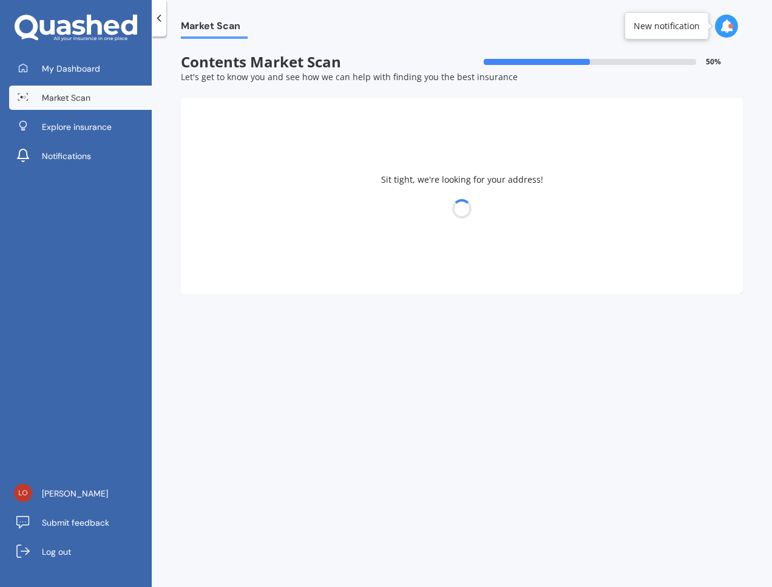
select select "05"
select select "09"
select select "1993"
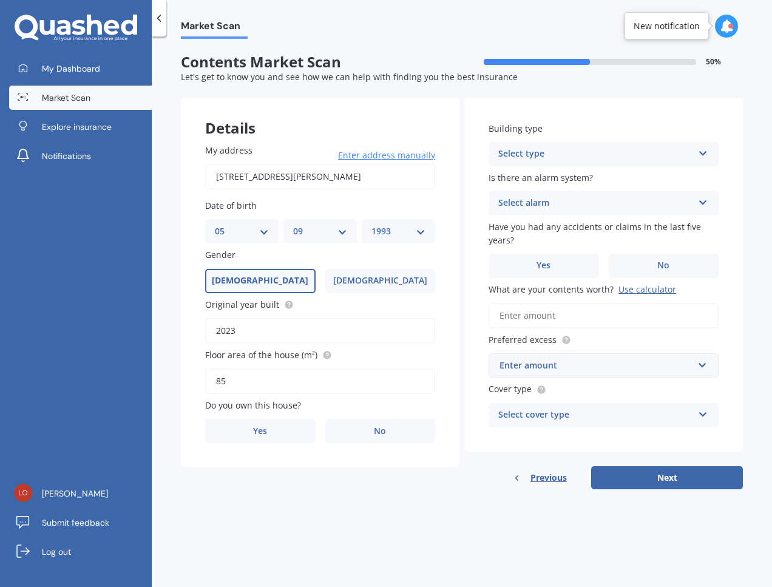
click at [256, 233] on select "DD 01 02 03 04 05 06 07 08 09 10 11 12 13 14 15 16 17 18 19 20 21 22 23 24 25 2…" at bounding box center [242, 231] width 54 height 13
select select "02"
click at [215, 225] on select "DD 01 02 03 04 05 06 07 08 09 10 11 12 13 14 15 16 17 18 19 20 21 22 23 24 25 2…" at bounding box center [242, 231] width 54 height 13
click at [330, 223] on div "MM 01 02 03 04 05 06 07 08 09 10 11 12" at bounding box center [319, 231] width 73 height 24
click at [321, 229] on select "MM 01 02 03 04 05 06 07 08 09 10 11 12" at bounding box center [320, 231] width 54 height 13
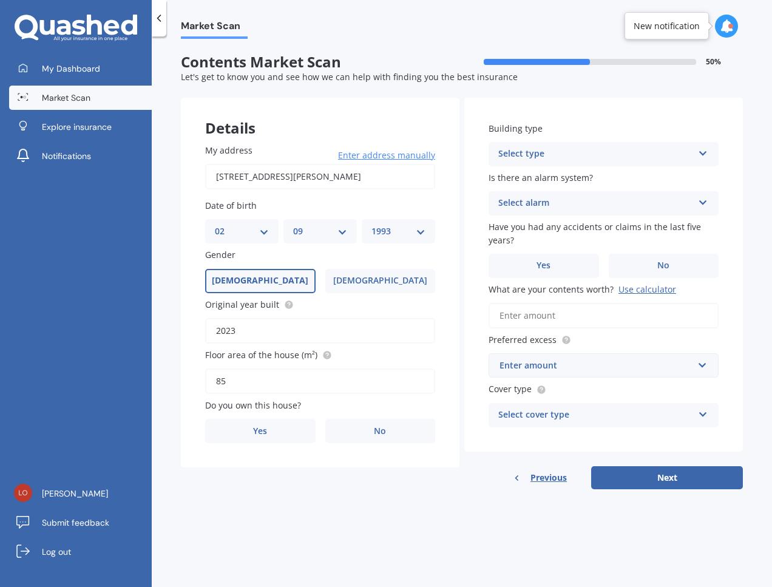
select select "04"
click at [293, 225] on select "MM 01 02 03 04 05 06 07 08 09 10 11 12" at bounding box center [320, 231] width 54 height 13
click at [414, 234] on select "YYYY 2009 2008 2007 2006 2005 2004 2003 2002 2001 2000 1999 1998 1997 1996 1995…" at bounding box center [399, 231] width 54 height 13
select select "1994"
click at [372, 225] on select "YYYY 2009 2008 2007 2006 2005 2004 2003 2002 2001 2000 1999 1998 1997 1996 1995…" at bounding box center [399, 231] width 54 height 13
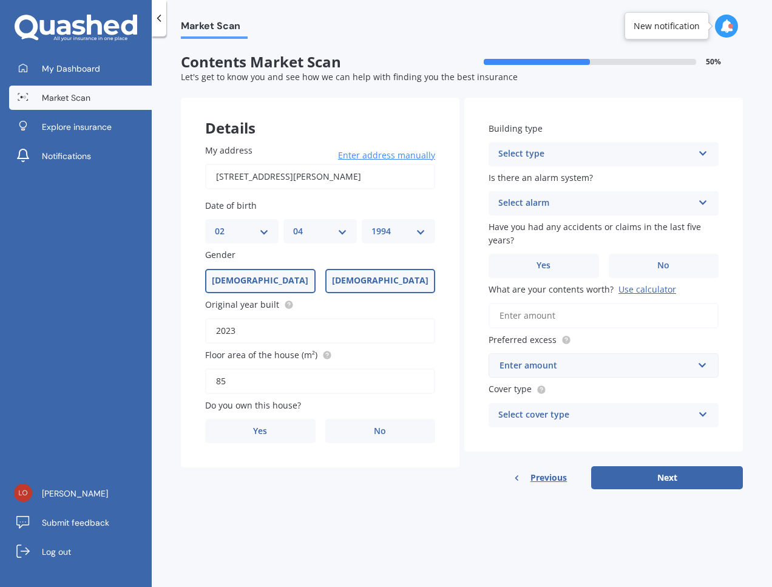
click at [389, 291] on label "[DEMOGRAPHIC_DATA]" at bounding box center [380, 281] width 110 height 24
click at [0, 0] on input "[DEMOGRAPHIC_DATA]" at bounding box center [0, 0] width 0 height 0
click at [350, 428] on label "No" at bounding box center [380, 431] width 110 height 24
click at [0, 0] on input "No" at bounding box center [0, 0] width 0 height 0
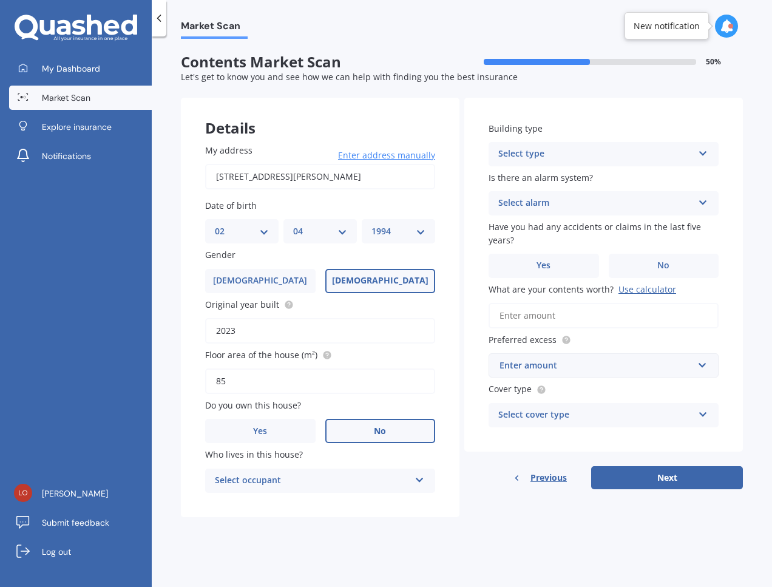
click at [328, 481] on div "Select occupant" at bounding box center [312, 481] width 195 height 15
click at [304, 501] on div "Tenant" at bounding box center [320, 505] width 229 height 22
click at [493, 532] on div "Market Scan Contents Market Scan 50 % Let's get to know you and see how we can …" at bounding box center [462, 314] width 620 height 551
click at [573, 148] on div "Select type" at bounding box center [595, 154] width 195 height 15
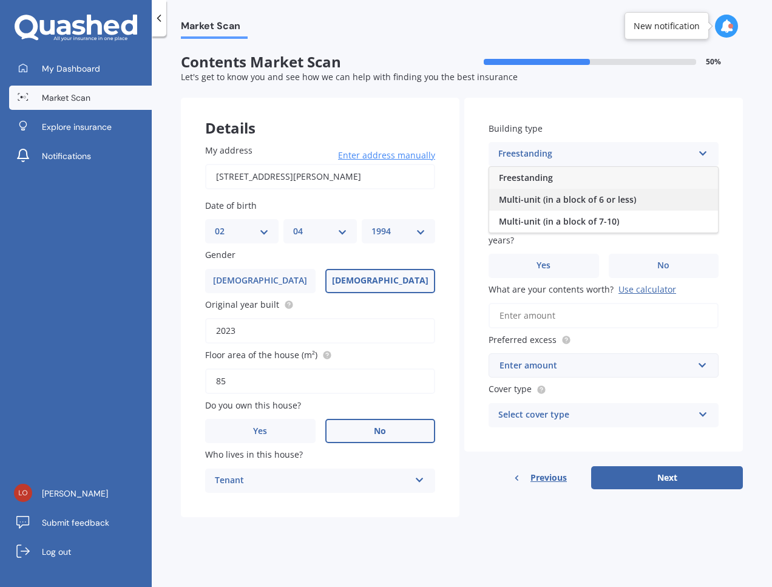
click at [582, 202] on span "Multi-unit (in a block of 6 or less)" at bounding box center [567, 200] width 137 height 12
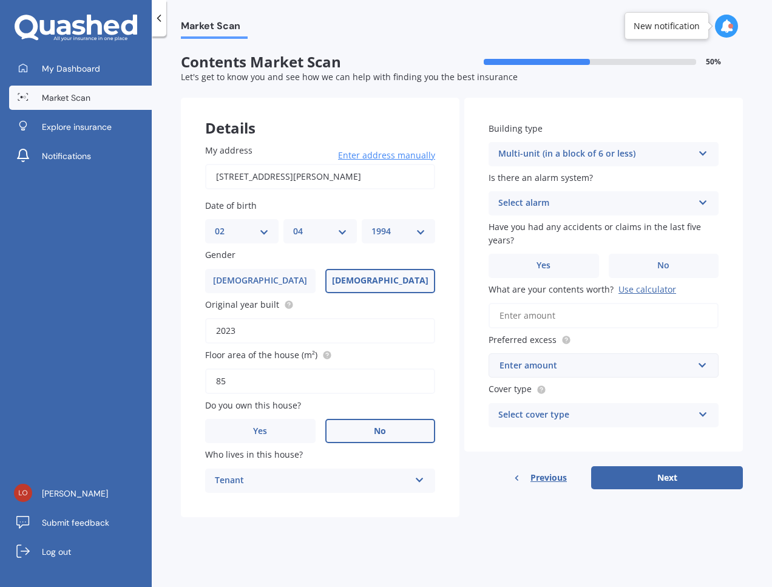
click at [625, 209] on div "Select alarm" at bounding box center [595, 203] width 195 height 15
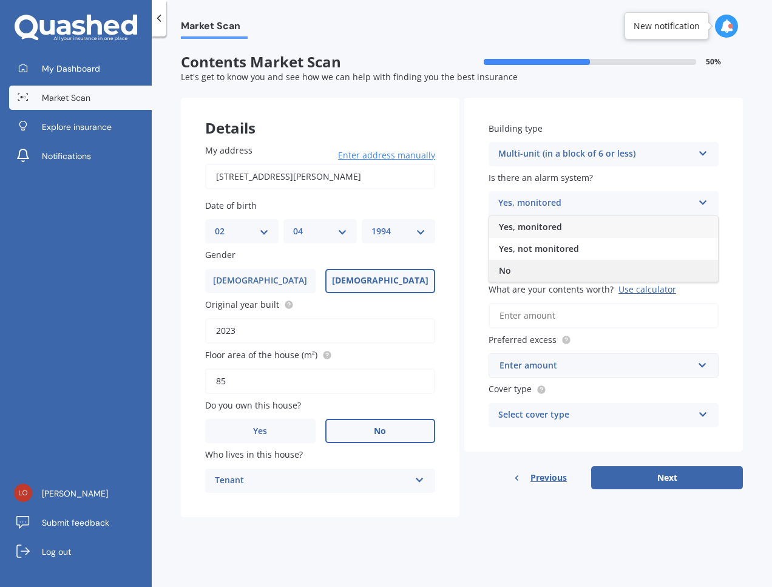
click at [510, 277] on div "No" at bounding box center [603, 271] width 229 height 22
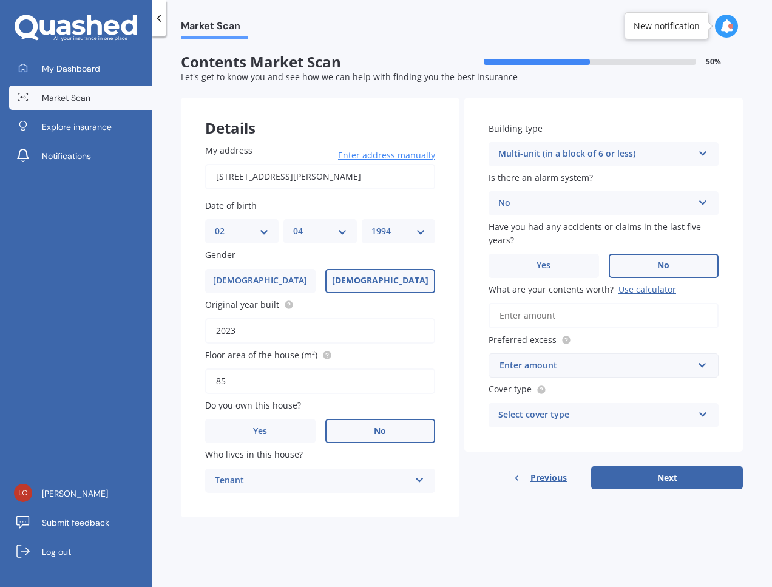
click at [669, 257] on label "No" at bounding box center [664, 266] width 110 height 24
click at [0, 0] on input "No" at bounding box center [0, 0] width 0 height 0
click at [639, 292] on div "Use calculator" at bounding box center [648, 289] width 58 height 12
click at [639, 303] on input "What are your contents worth? Use calculator" at bounding box center [604, 315] width 230 height 25
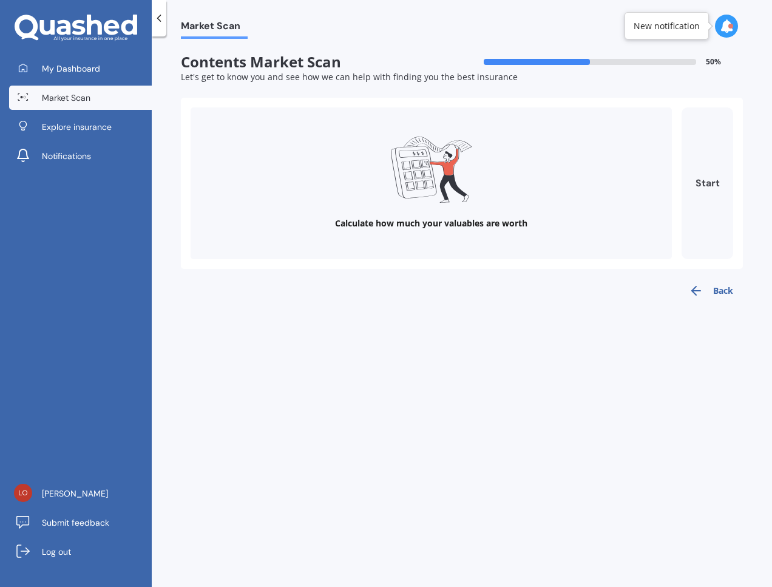
click at [710, 178] on button "Start" at bounding box center [708, 183] width 52 height 152
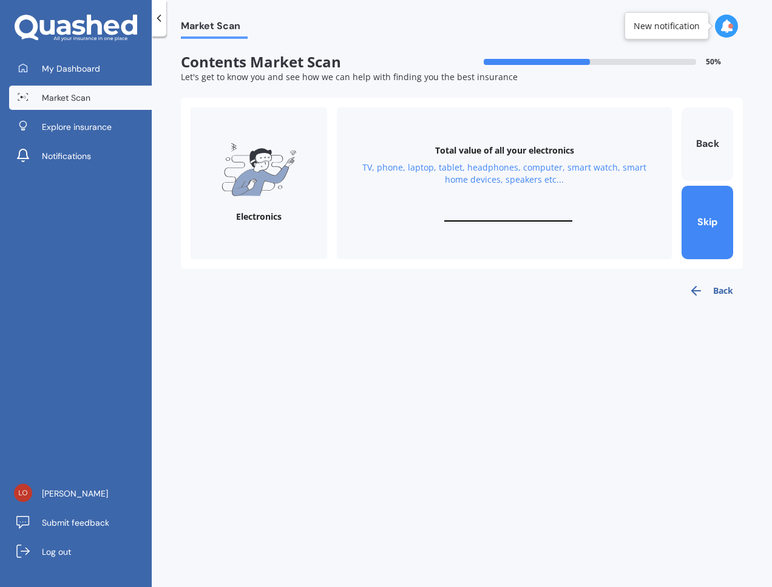
click at [490, 214] on input "text" at bounding box center [508, 216] width 128 height 12
type input "$5"
type input "$7,000"
click at [732, 219] on button "Next" at bounding box center [708, 222] width 52 height 73
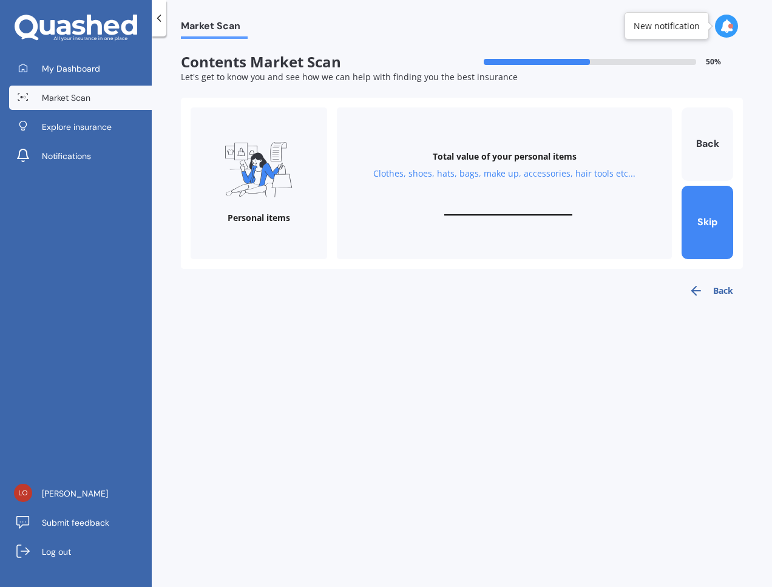
click at [476, 204] on input "text" at bounding box center [508, 210] width 128 height 12
type input "$25,000"
click at [705, 232] on button "Next" at bounding box center [708, 222] width 52 height 73
click at [506, 205] on input "text" at bounding box center [508, 210] width 128 height 12
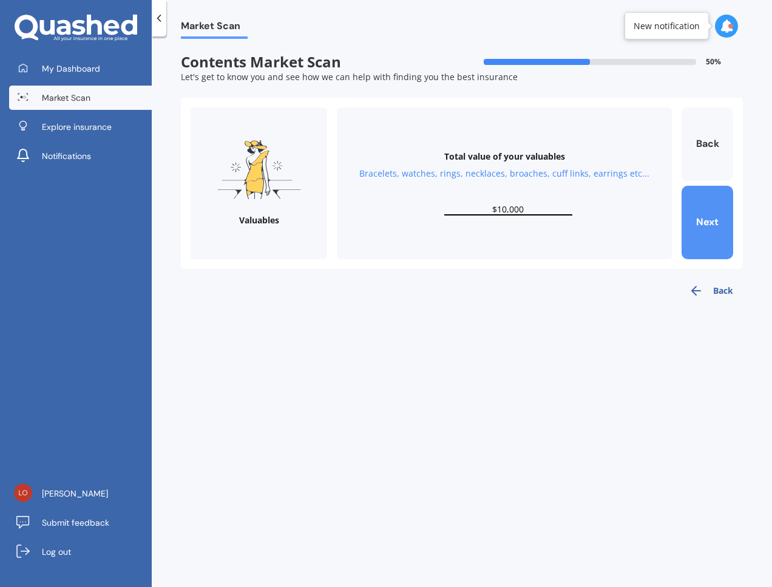
type input "$10,000"
click at [698, 228] on button "Next" at bounding box center [708, 222] width 52 height 73
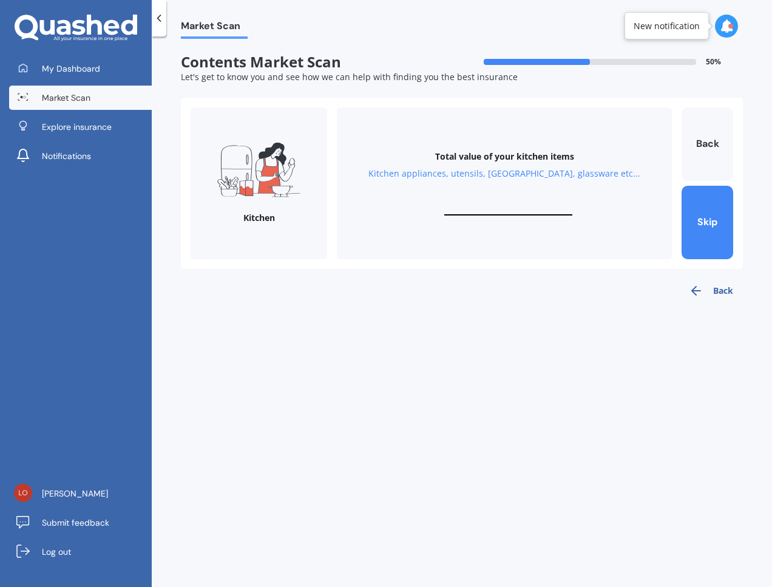
click at [507, 205] on input "text" at bounding box center [508, 210] width 128 height 12
click at [698, 132] on button "Back" at bounding box center [708, 143] width 52 height 73
click at [700, 128] on button "Back" at bounding box center [708, 143] width 52 height 73
drag, startPoint x: 553, startPoint y: 207, endPoint x: 433, endPoint y: 205, distance: 119.6
click at [433, 205] on div "Total value of your personal items Clothes, shoes, hats, bags, make up, accesso…" at bounding box center [504, 183] width 335 height 152
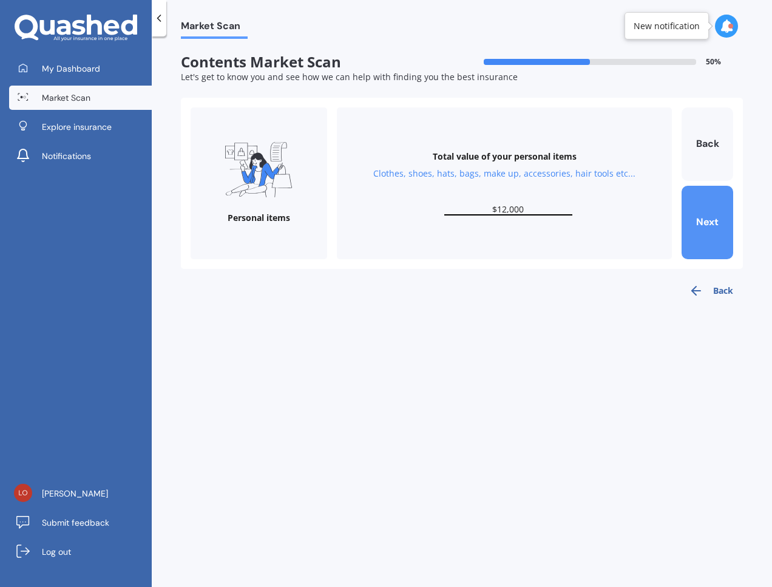
click at [710, 207] on button "Next" at bounding box center [708, 222] width 52 height 73
type input "$10,000"
click at [710, 207] on button "Next" at bounding box center [708, 222] width 52 height 73
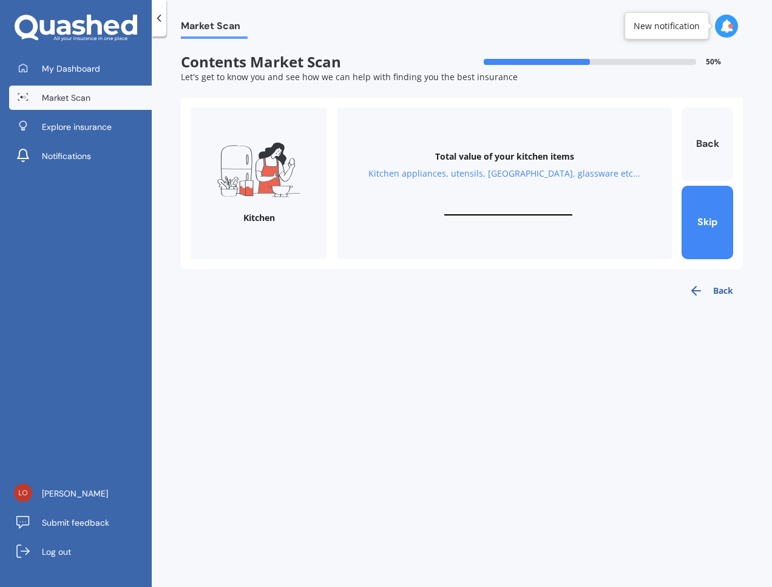
click at [512, 203] on div "Total value of your kitchen items Kitchen appliances, utensils, china, glasswar…" at bounding box center [504, 183] width 335 height 152
click at [514, 212] on input "text" at bounding box center [508, 210] width 128 height 12
type input "$5"
type input "$7,000"
click at [718, 216] on button "Next" at bounding box center [708, 222] width 52 height 73
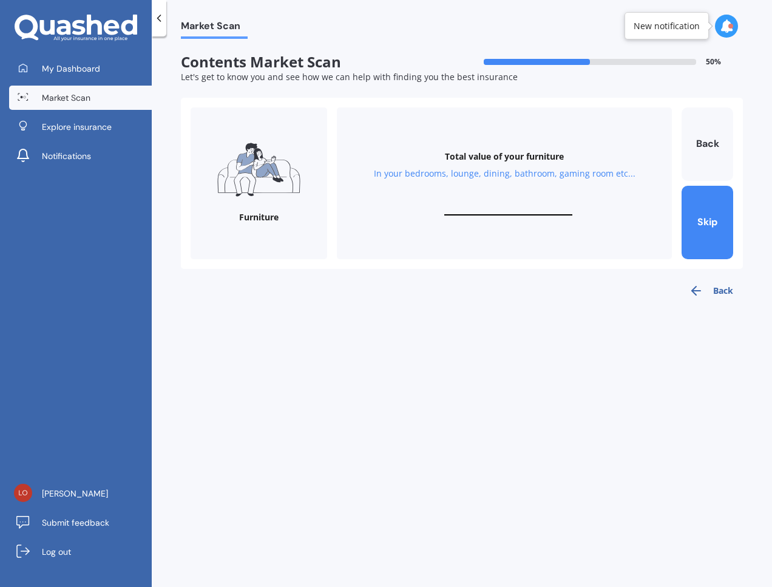
click at [510, 209] on input "text" at bounding box center [508, 210] width 128 height 12
drag, startPoint x: 524, startPoint y: 207, endPoint x: 445, endPoint y: 206, distance: 79.5
click at [446, 206] on div "Total value of your furniture In your bedrooms, lounge, dining, bathroom, gamin…" at bounding box center [504, 183] width 335 height 152
type input "$15,000"
click at [714, 214] on button "Next" at bounding box center [708, 222] width 52 height 73
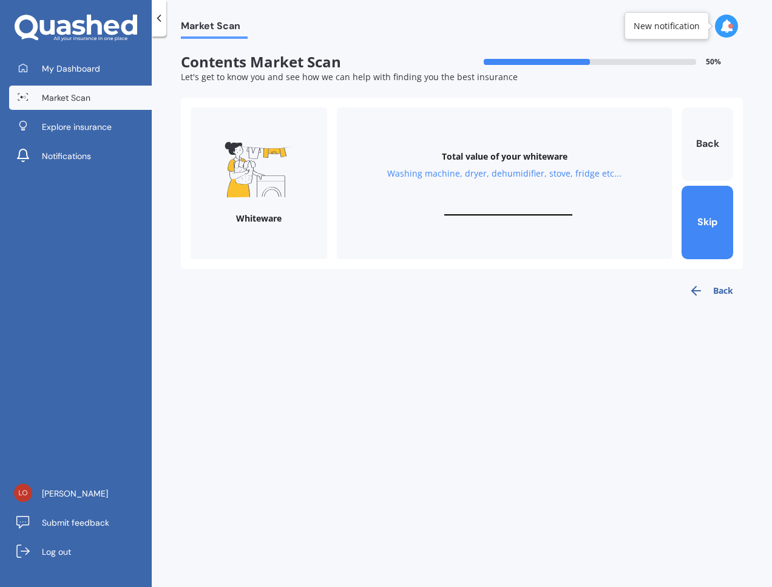
click at [475, 200] on div "Total value of your whiteware Washing machine, dryer, dehumidifier, stove, frid…" at bounding box center [504, 183] width 335 height 152
click at [483, 205] on input "text" at bounding box center [508, 210] width 128 height 12
type input "$0"
click at [719, 214] on button "Skip" at bounding box center [708, 222] width 52 height 73
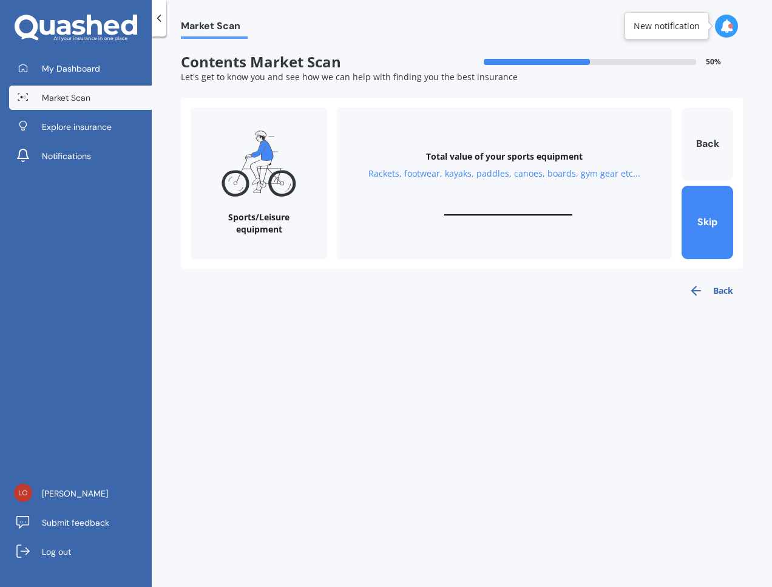
click at [515, 209] on input "text" at bounding box center [508, 210] width 128 height 12
type input "$2,500"
click at [712, 232] on button "Next" at bounding box center [708, 222] width 52 height 73
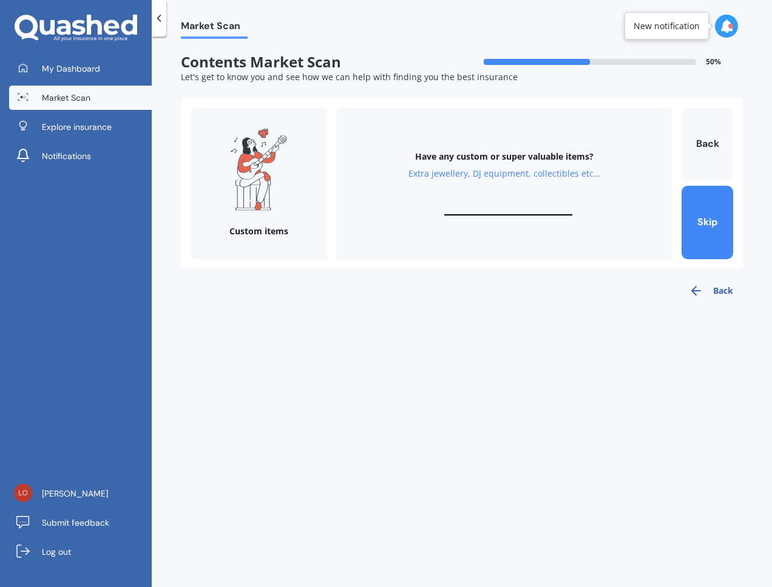
click at [537, 208] on input "text" at bounding box center [508, 210] width 128 height 12
type input "$5"
click at [716, 219] on button "Skip" at bounding box center [708, 222] width 52 height 73
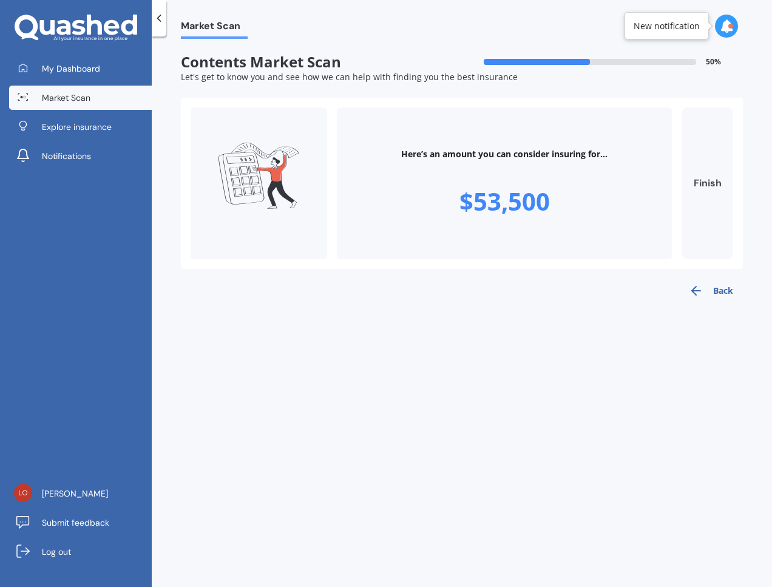
click at [718, 189] on button "Finish" at bounding box center [708, 183] width 52 height 152
type input "$53,500"
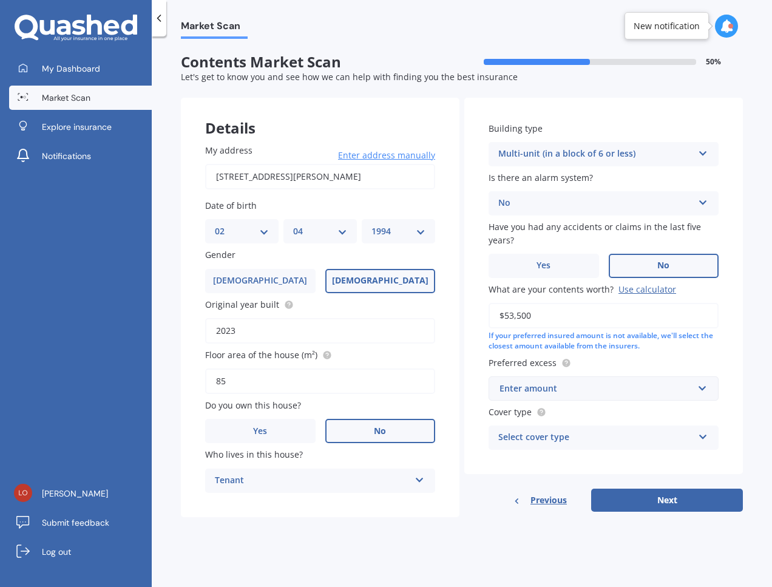
click at [567, 387] on div "Enter amount" at bounding box center [597, 388] width 194 height 13
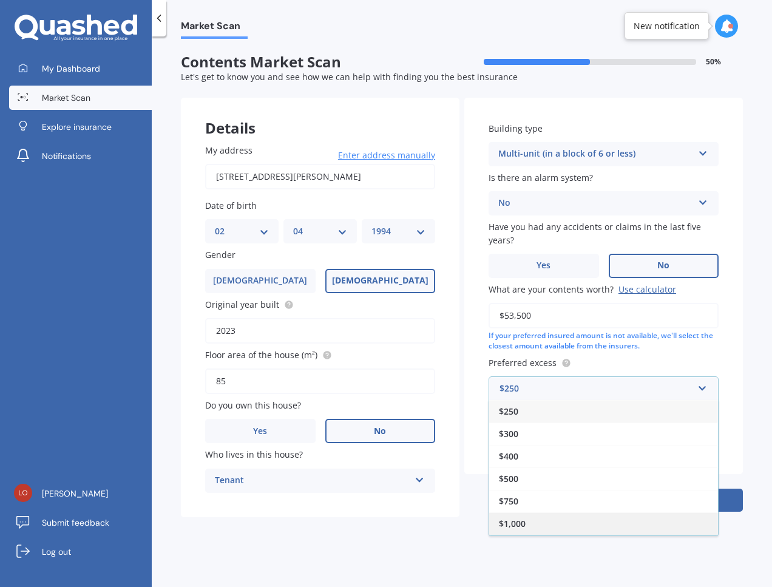
click at [555, 522] on div "$1,000" at bounding box center [603, 523] width 229 height 22
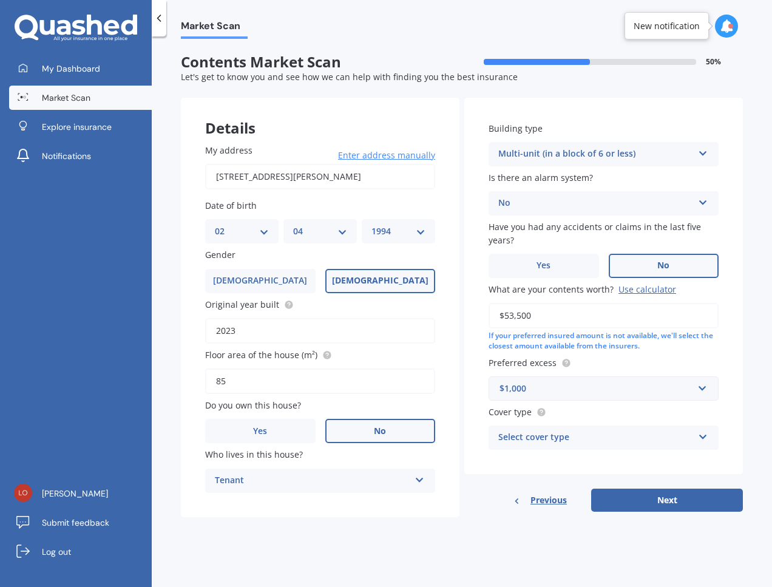
click at [604, 434] on div "Select cover type" at bounding box center [595, 437] width 195 height 15
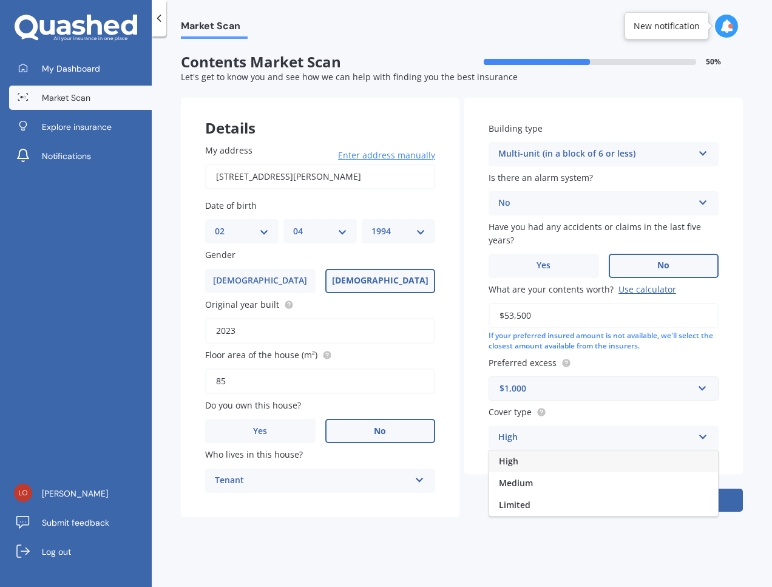
click at [544, 484] on div "Medium" at bounding box center [603, 483] width 229 height 22
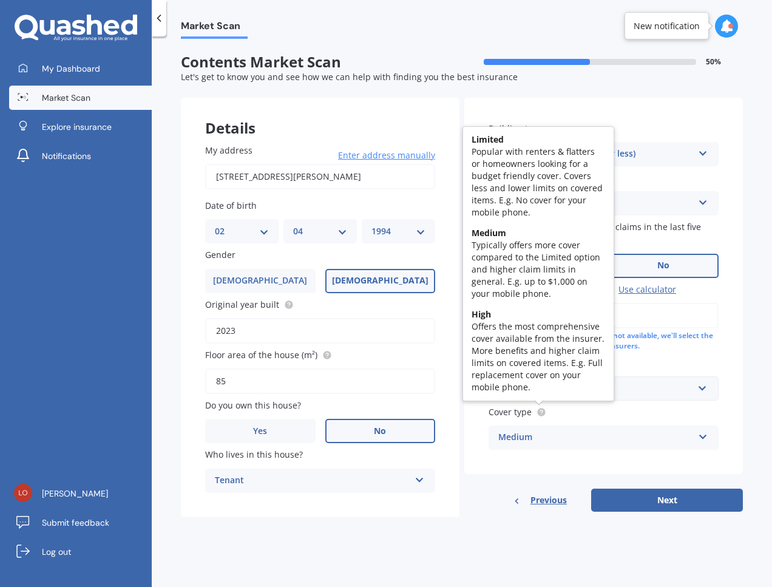
click at [542, 409] on circle at bounding box center [541, 412] width 8 height 8
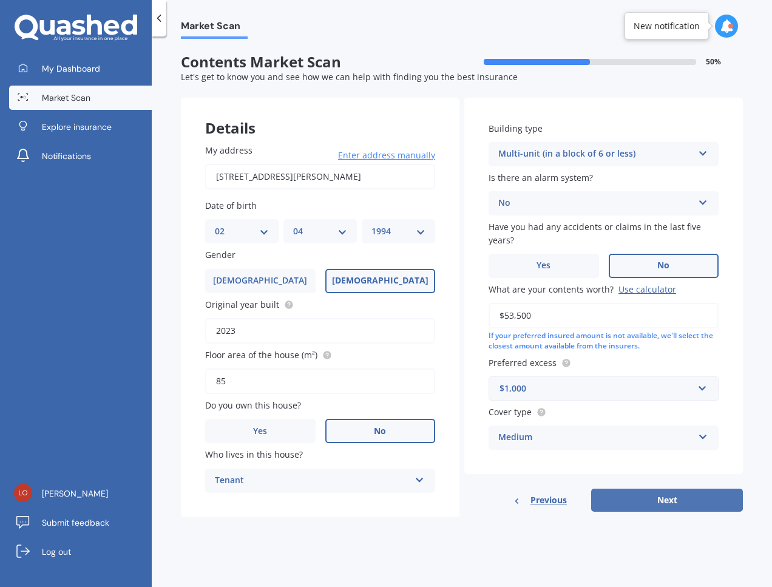
click at [685, 505] on button "Next" at bounding box center [667, 500] width 152 height 23
select select "02"
select select "04"
select select "1994"
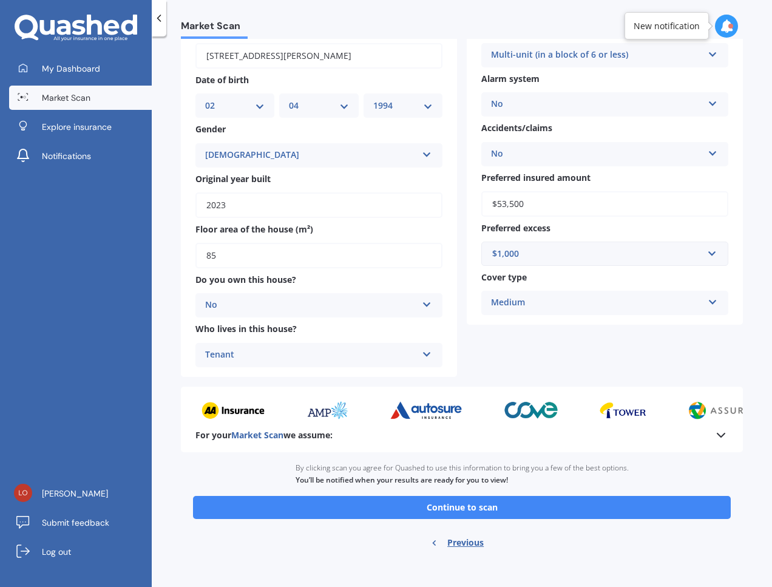
scroll to position [90, 0]
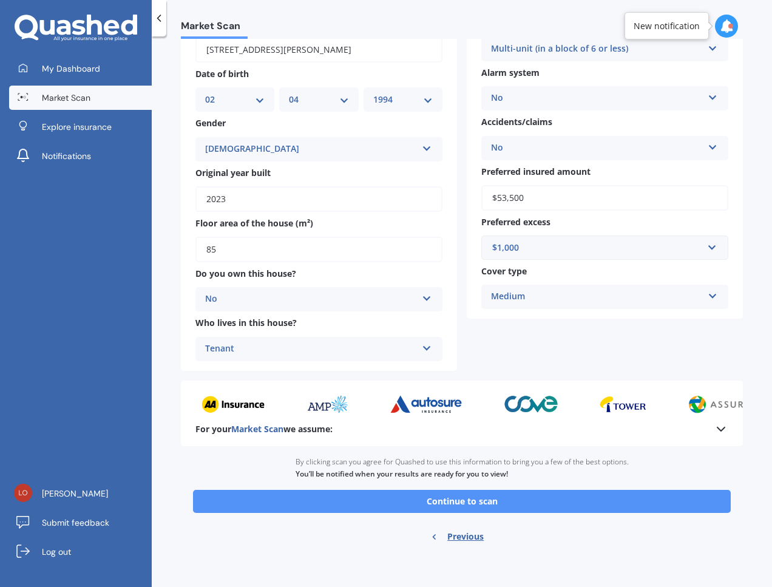
click at [477, 503] on button "Continue to scan" at bounding box center [462, 501] width 538 height 23
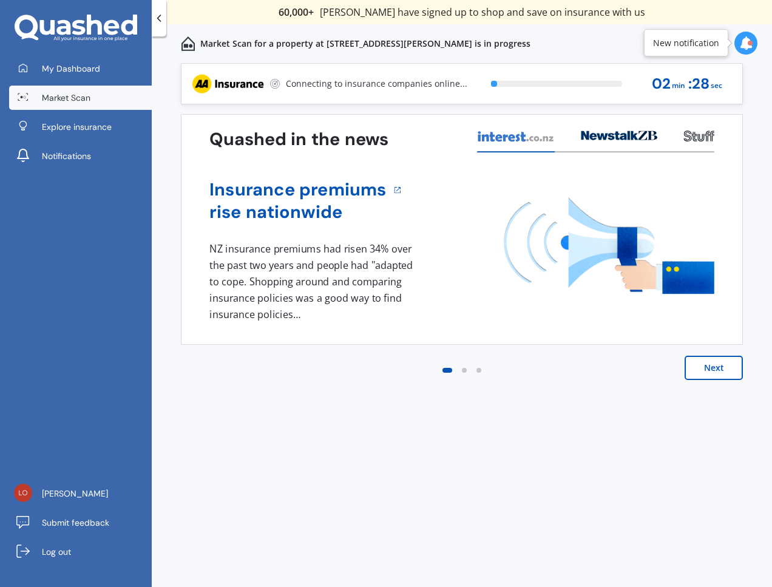
click at [64, 99] on span "Market Scan" at bounding box center [66, 98] width 49 height 12
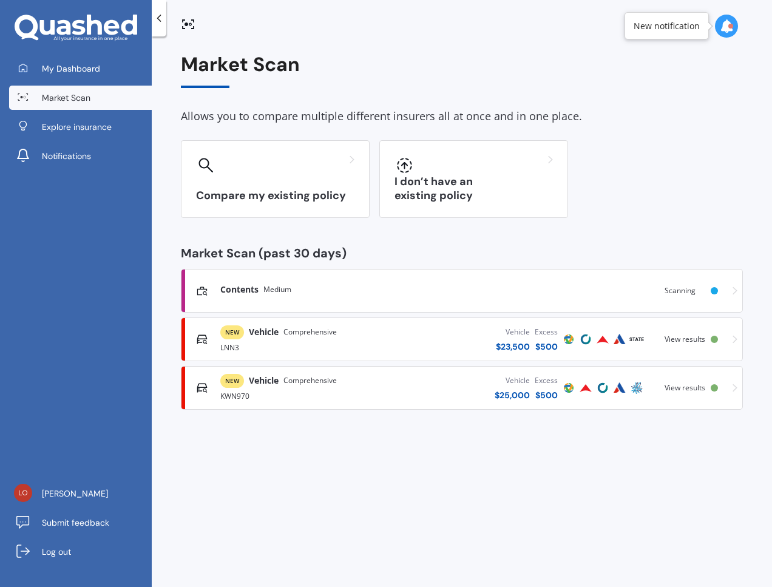
click at [418, 386] on div "Vehicle $ 25,000 Excess $ 500" at bounding box center [469, 388] width 182 height 36
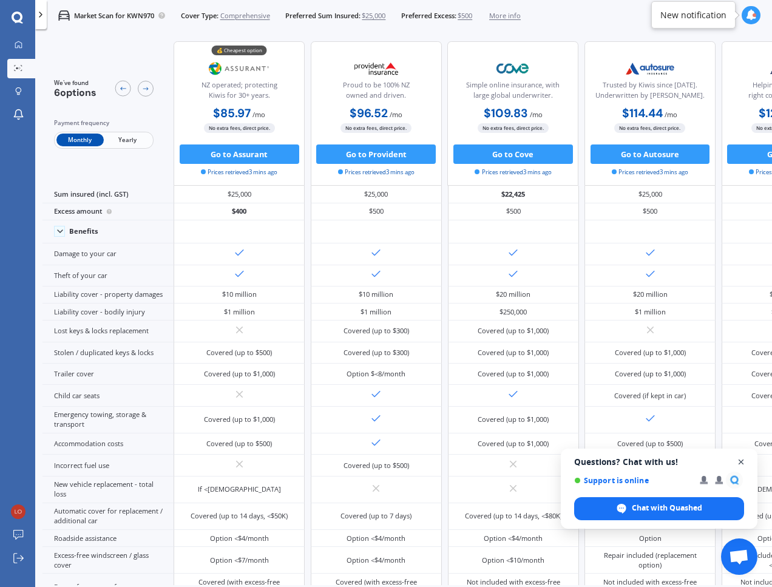
click at [738, 463] on span "Open chat" at bounding box center [741, 462] width 15 height 15
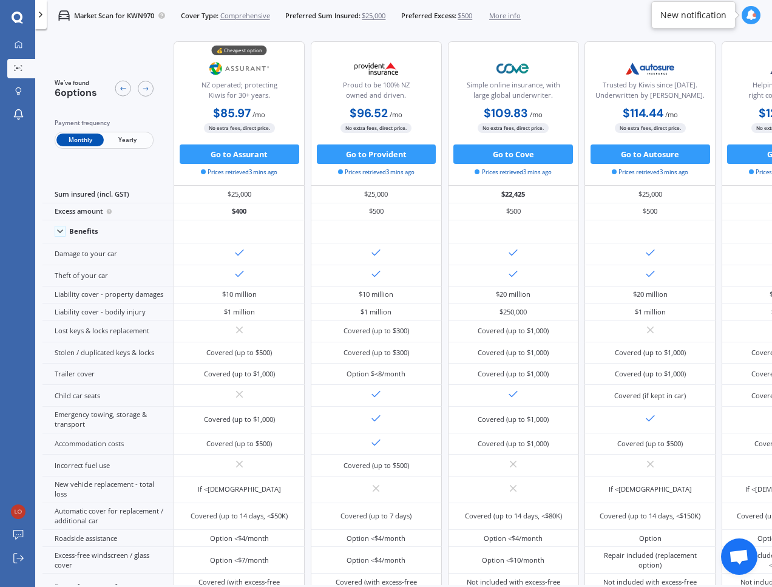
drag, startPoint x: 1, startPoint y: 362, endPoint x: -312, endPoint y: 356, distance: 313.3
click at [0, 356] on html "We are experiencing high volume of Market Scans . Just a heads up we will have …" at bounding box center [386, 293] width 772 height 587
click at [117, 135] on span "Yearly" at bounding box center [127, 140] width 47 height 13
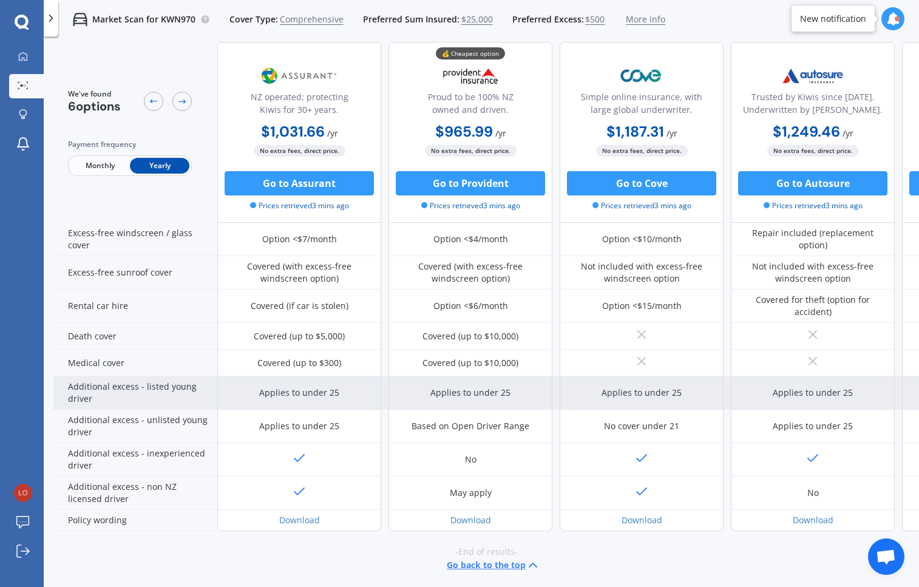
scroll to position [469, 0]
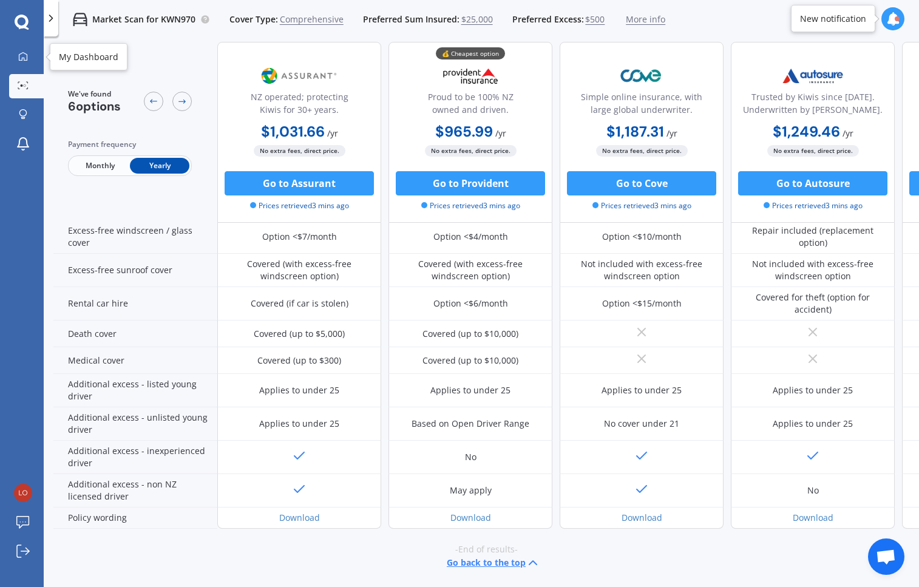
click at [26, 83] on icon at bounding box center [23, 85] width 11 height 8
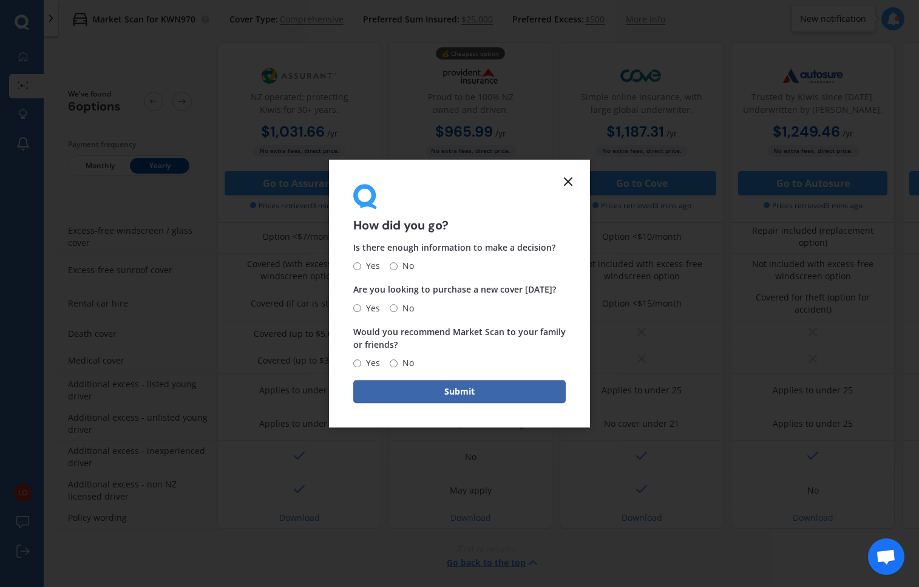
click at [566, 177] on icon at bounding box center [568, 181] width 15 height 15
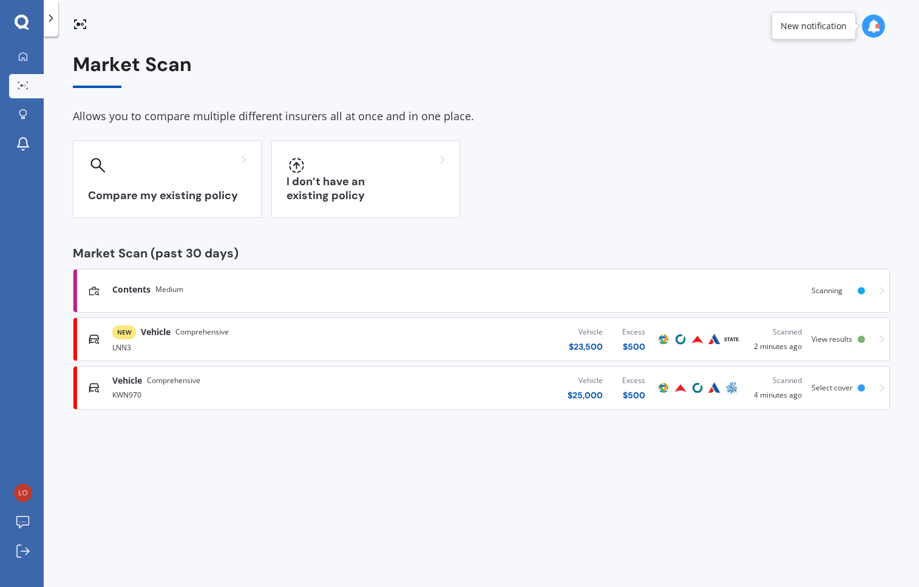
click at [187, 341] on div "LNN3" at bounding box center [241, 346] width 259 height 15
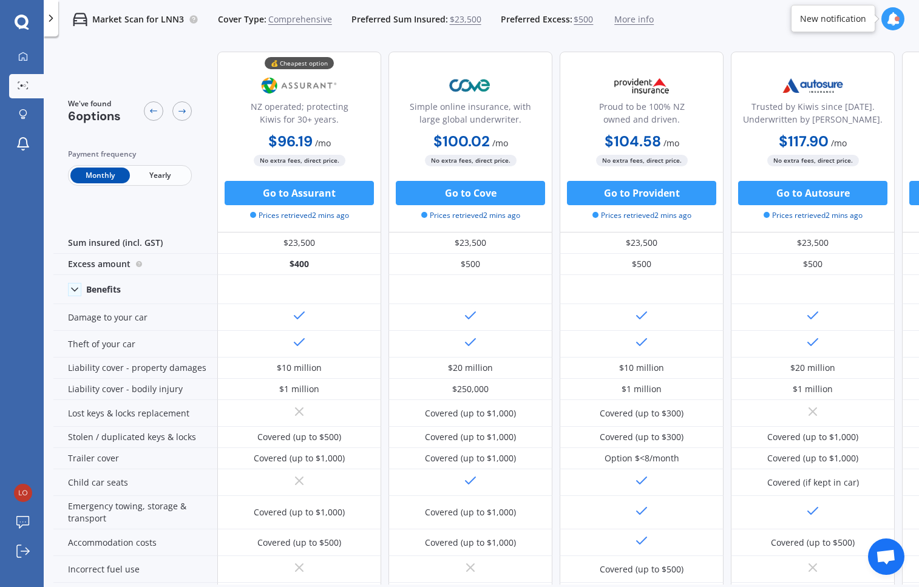
click at [163, 173] on span "Yearly" at bounding box center [159, 176] width 59 height 16
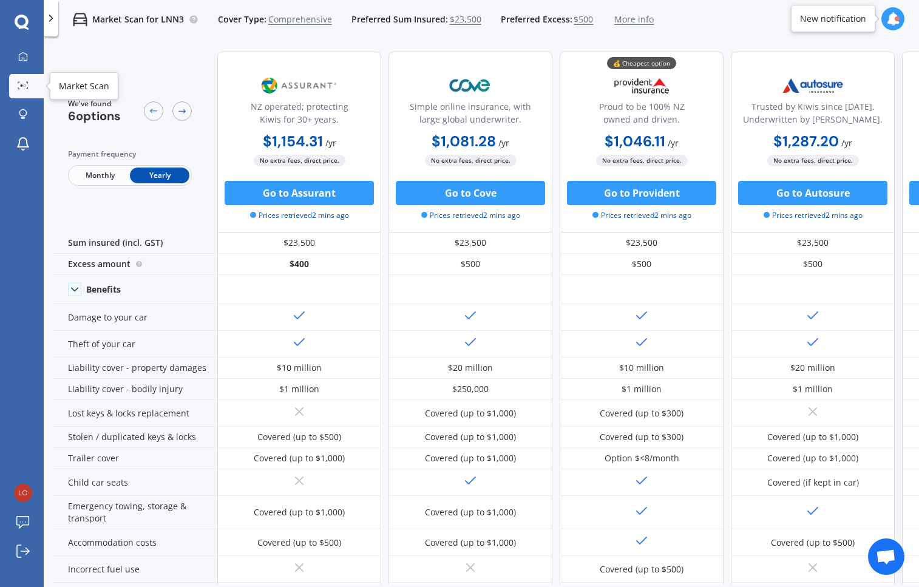
click at [17, 84] on div at bounding box center [23, 85] width 18 height 9
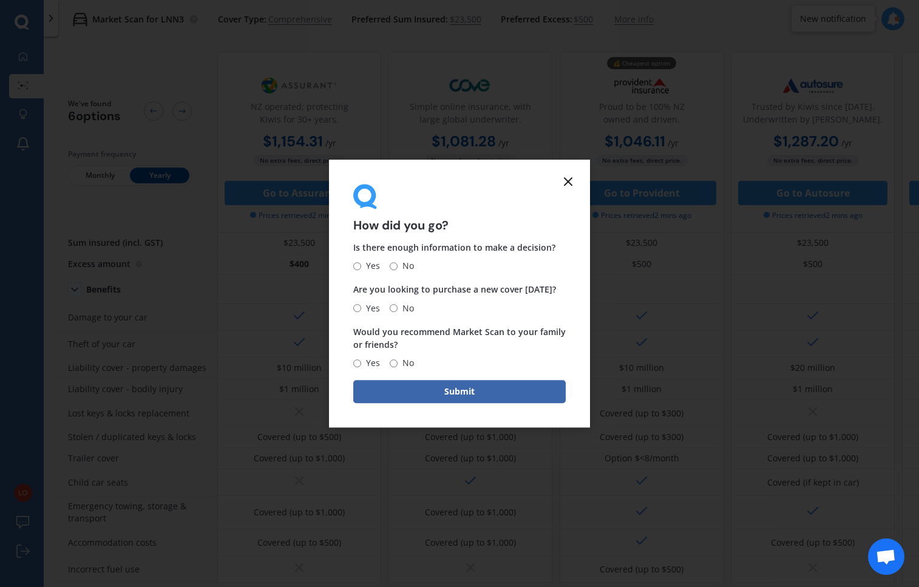
click at [571, 174] on icon at bounding box center [568, 181] width 15 height 15
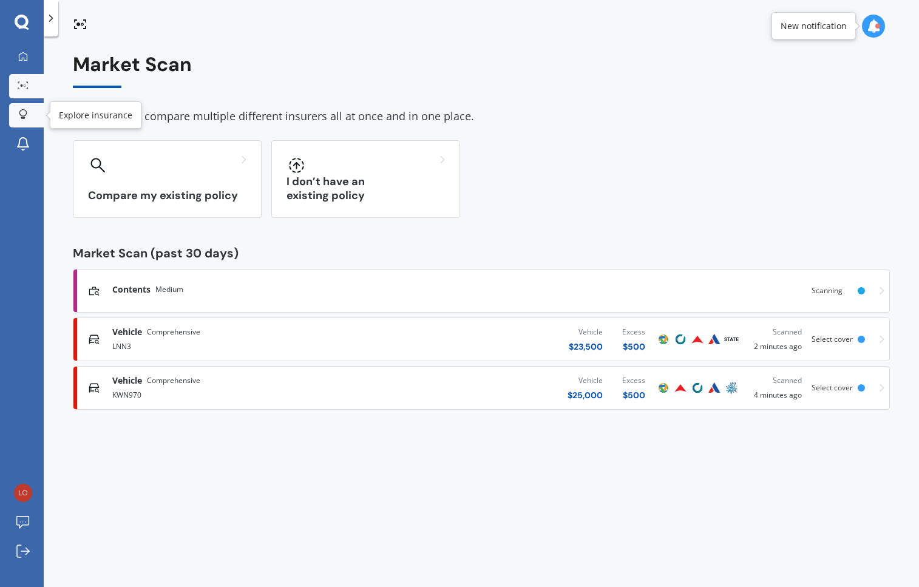
click at [33, 104] on link "Explore insurance" at bounding box center [26, 115] width 35 height 24
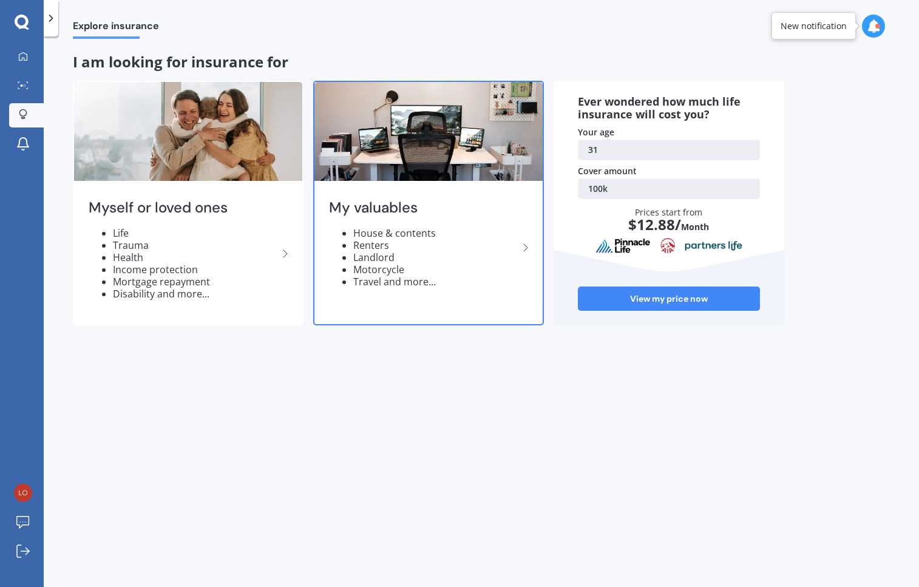
click at [361, 159] on img at bounding box center [428, 131] width 228 height 99
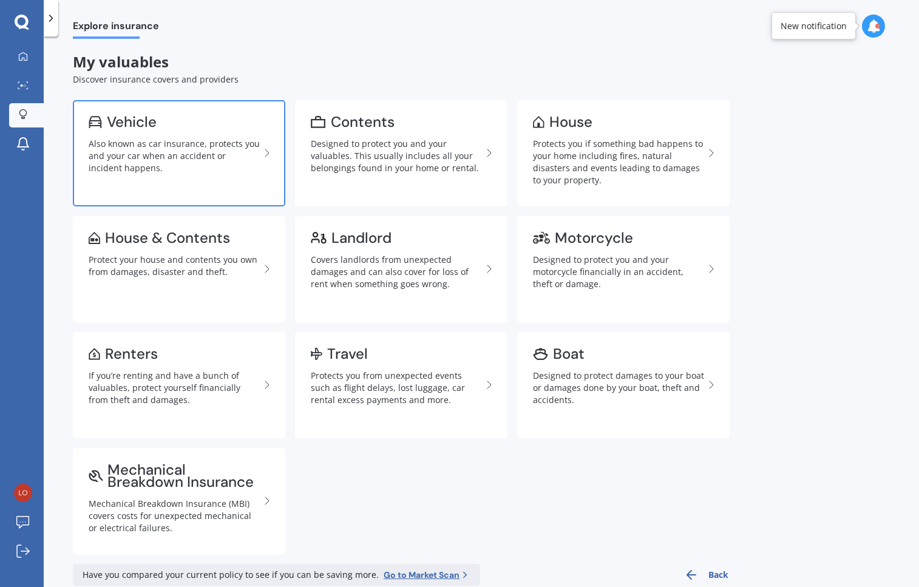
click at [134, 141] on div "Also known as car insurance, protects you and your car when an accident or inci…" at bounding box center [174, 156] width 171 height 36
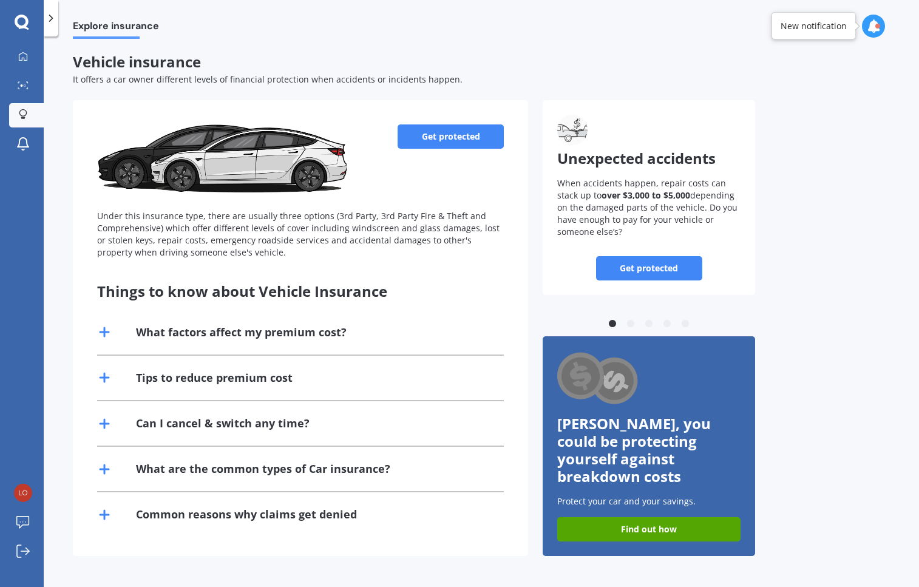
click at [435, 136] on link "Get protected" at bounding box center [451, 136] width 106 height 24
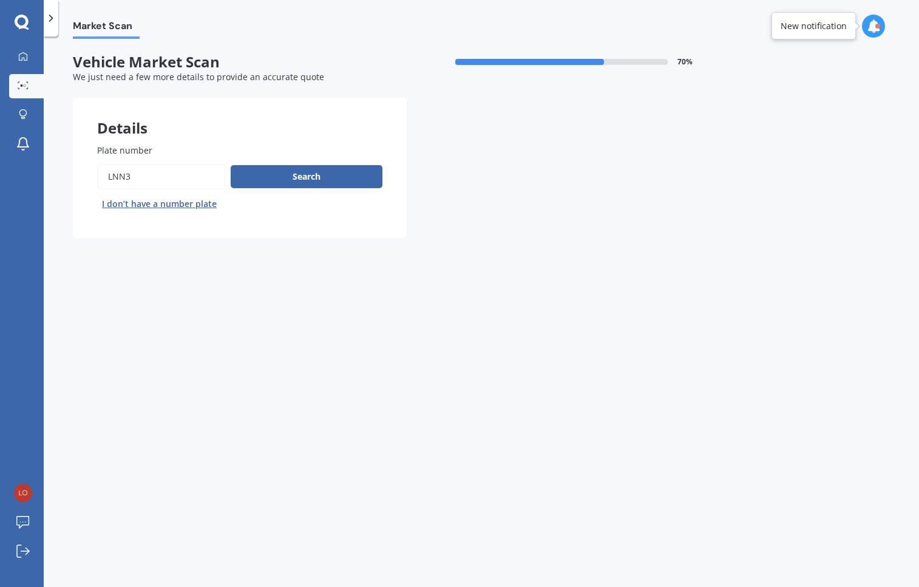
drag, startPoint x: 208, startPoint y: 175, endPoint x: 33, endPoint y: 177, distance: 175.4
click at [33, 177] on div "My Dashboard Market Scan Explore insurance Notifications [PERSON_NAME] Submit f…" at bounding box center [459, 293] width 919 height 587
type input "kwn970"
click at [280, 179] on button "Search" at bounding box center [307, 176] width 152 height 23
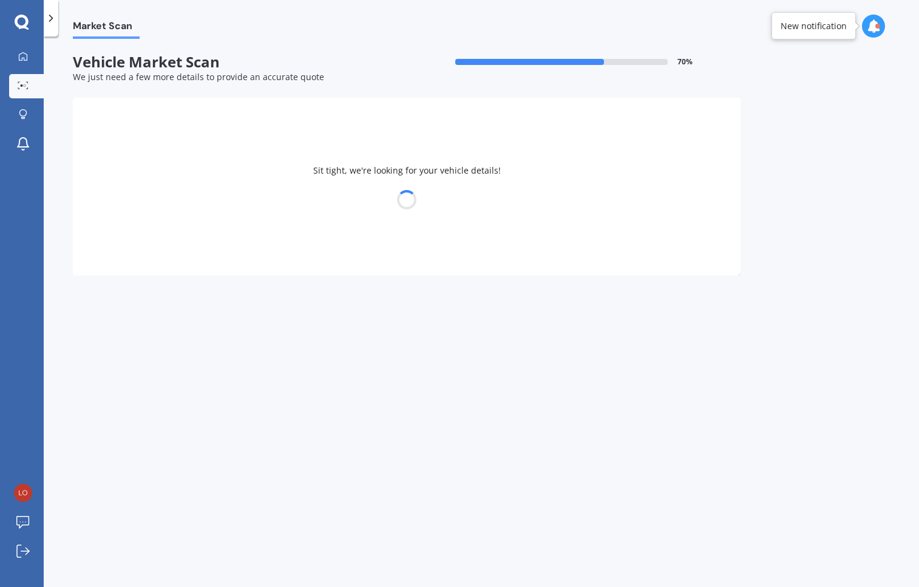
select select "SUBARU"
select select "FORESTER"
select select "02"
select select "04"
select select "1994"
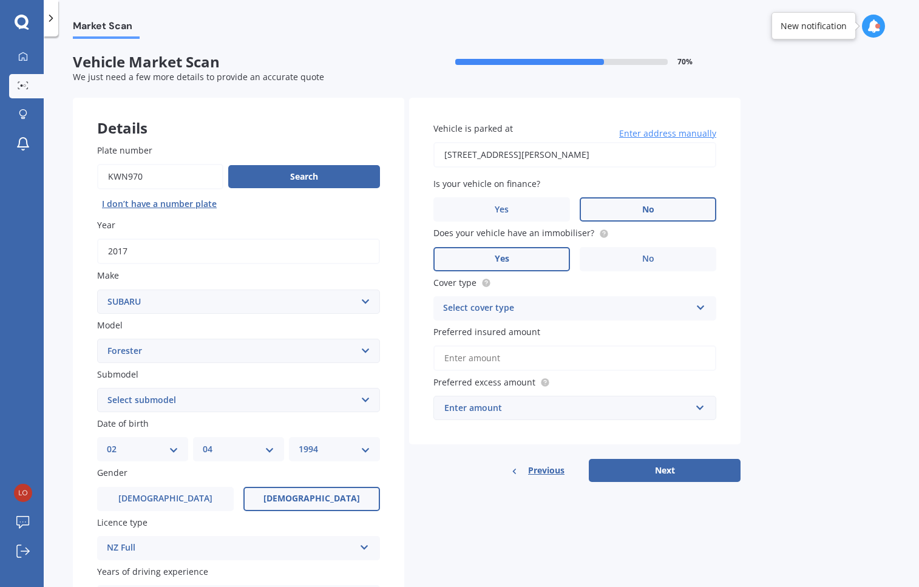
drag, startPoint x: 616, startPoint y: 156, endPoint x: 387, endPoint y: 155, distance: 229.5
click at [387, 155] on div "Details Plate number Search I don’t have a number plate Year [DATE] Make Select…" at bounding box center [407, 456] width 668 height 717
type input "[STREET_ADDRESS]"
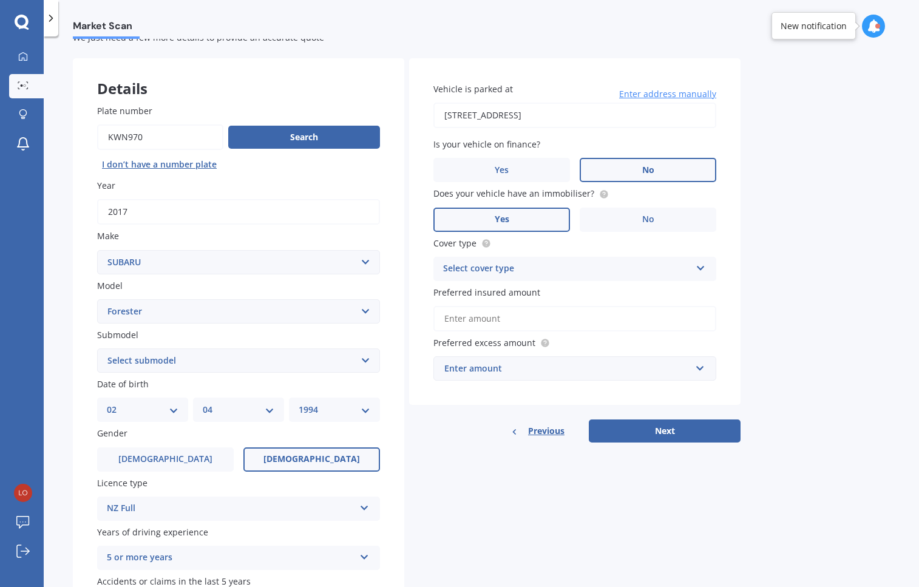
scroll to position [61, 0]
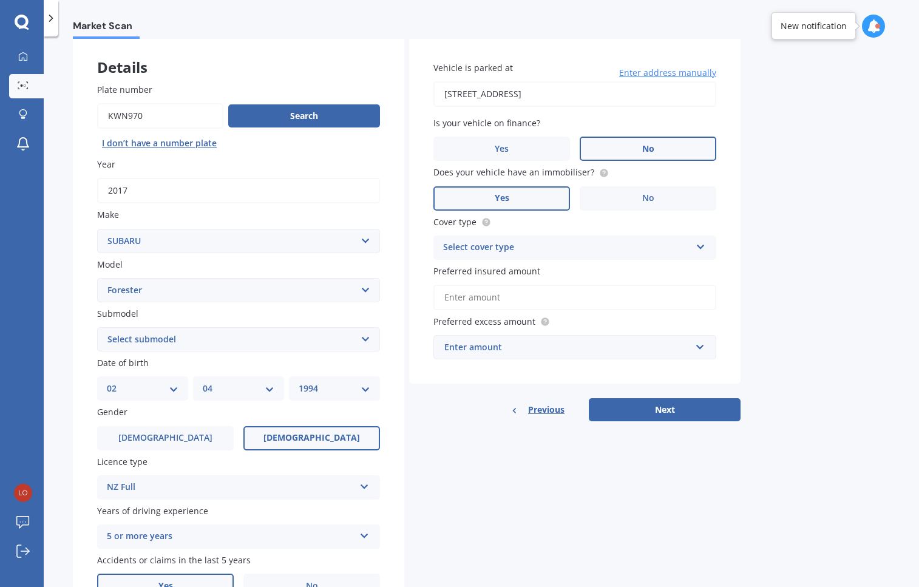
click at [606, 246] on div "Select cover type" at bounding box center [567, 247] width 248 height 15
click at [524, 266] on div "Comprehensive" at bounding box center [575, 271] width 282 height 22
click at [522, 294] on input "Preferred insured amount" at bounding box center [574, 297] width 283 height 25
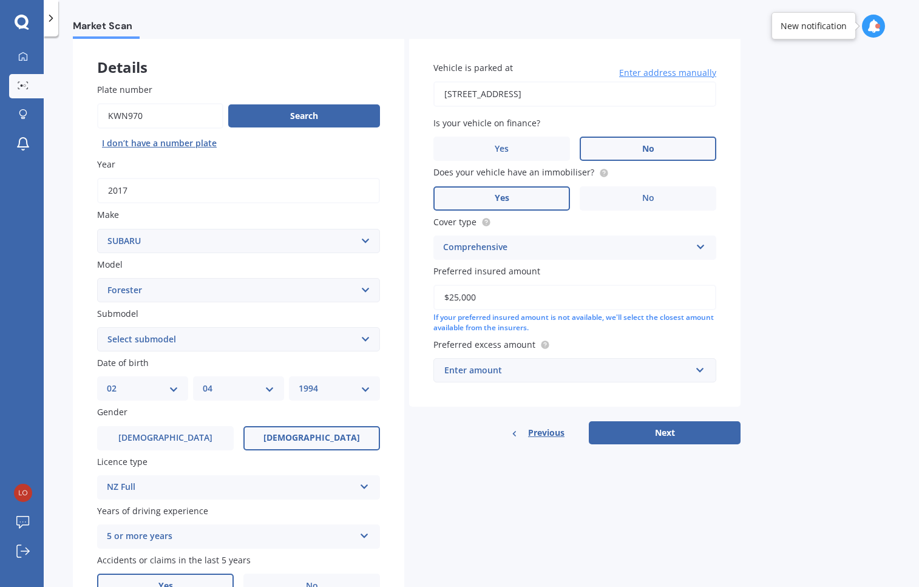
type input "$25,000"
click at [535, 376] on div "Enter amount" at bounding box center [567, 370] width 246 height 13
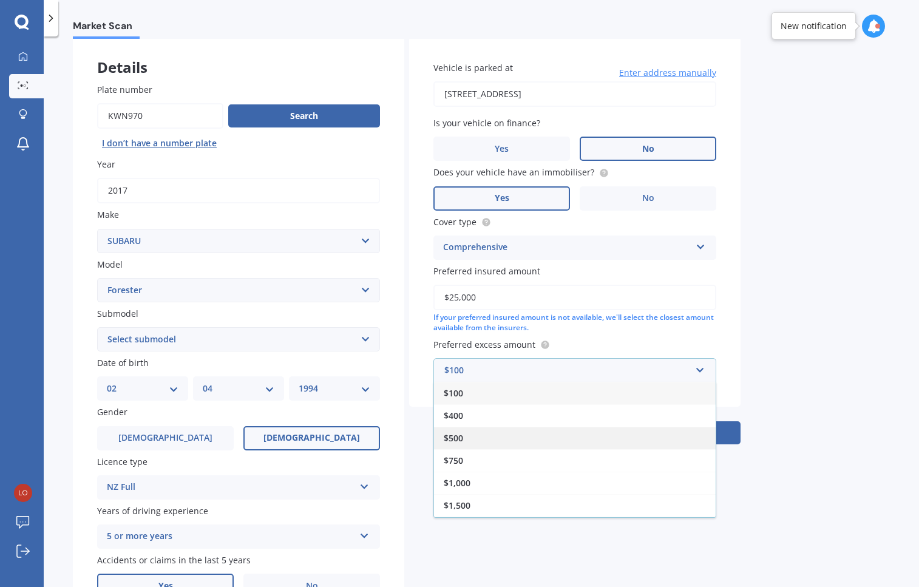
click at [480, 440] on div "$500" at bounding box center [575, 438] width 282 height 22
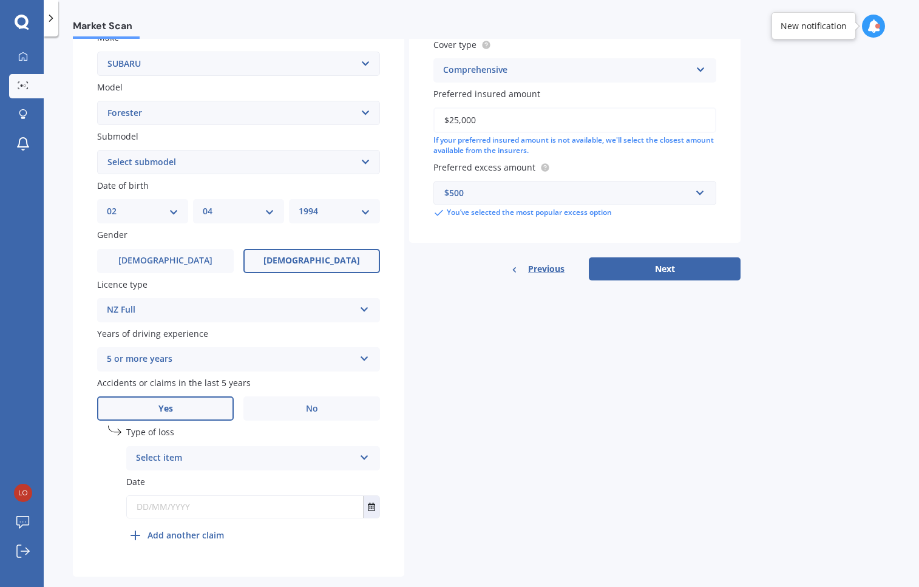
scroll to position [243, 0]
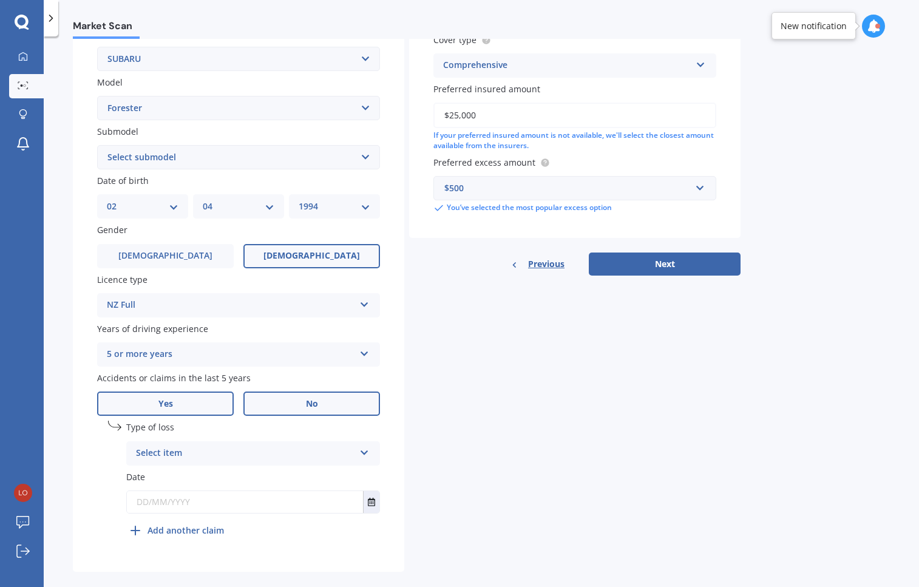
click at [280, 398] on label "No" at bounding box center [311, 404] width 137 height 24
click at [0, 0] on input "No" at bounding box center [0, 0] width 0 height 0
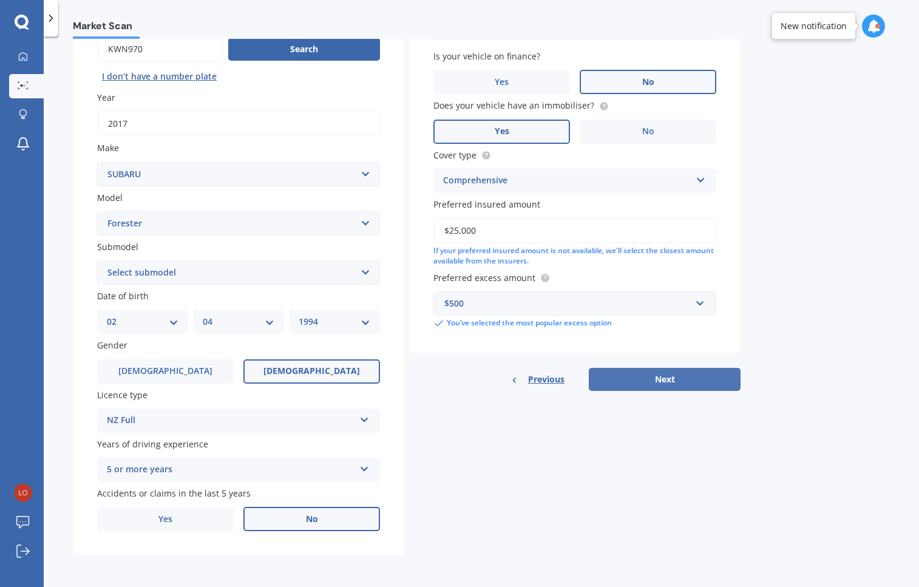
click at [691, 382] on button "Next" at bounding box center [665, 379] width 152 height 23
click at [175, 271] on select "Select submodel 2.0 Diesel 2.0 Turbo 2.0 XS 2.0 XT premium 2.5 Sti Turbo 2.5 XS…" at bounding box center [238, 272] width 283 height 24
select select "2.5I PREMIUM"
click at [97, 260] on select "Select submodel 2.0 Diesel 2.0 Turbo 2.0 XS 2.0 XT premium 2.5 Sti Turbo 2.5 XS…" at bounding box center [238, 272] width 283 height 24
click at [676, 383] on button "Next" at bounding box center [665, 379] width 152 height 23
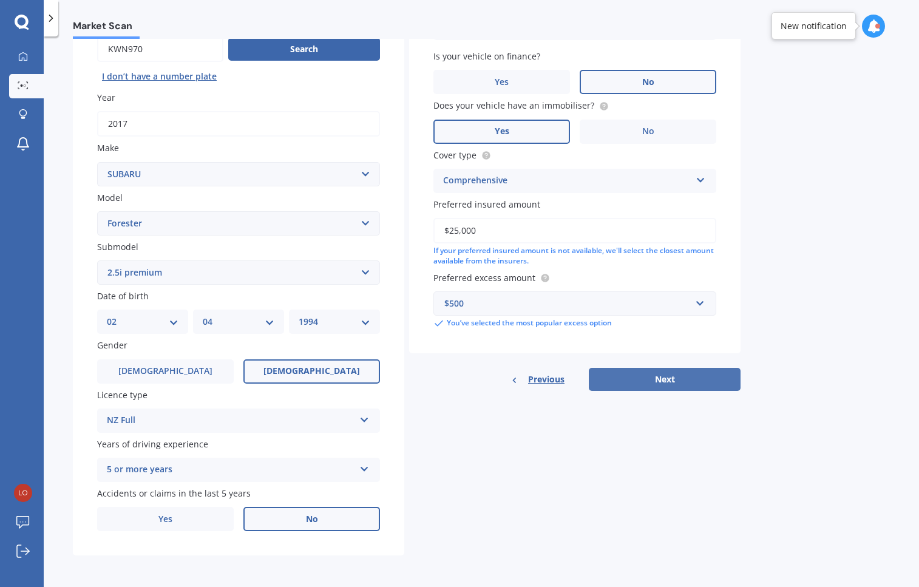
select select "02"
select select "04"
select select "1994"
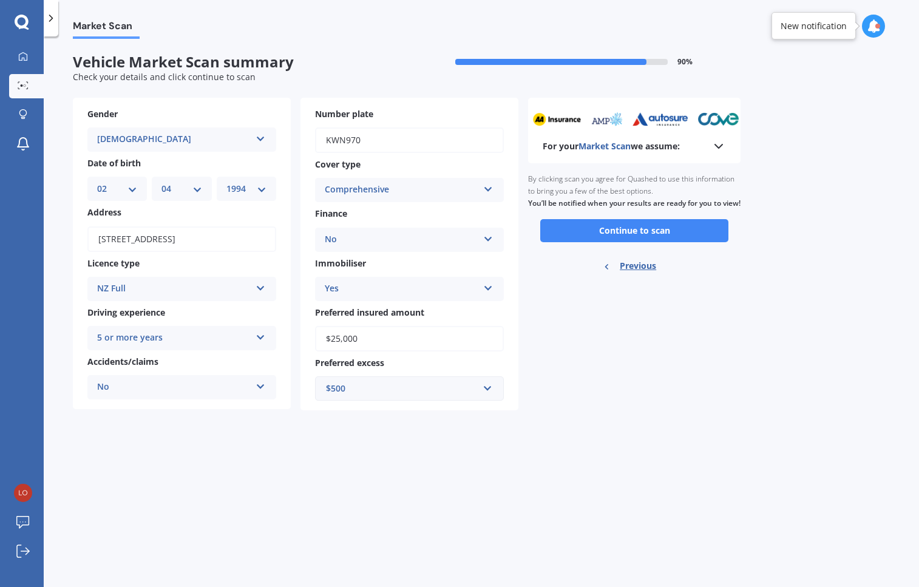
scroll to position [0, 0]
click at [666, 240] on button "Continue to scan" at bounding box center [634, 230] width 188 height 23
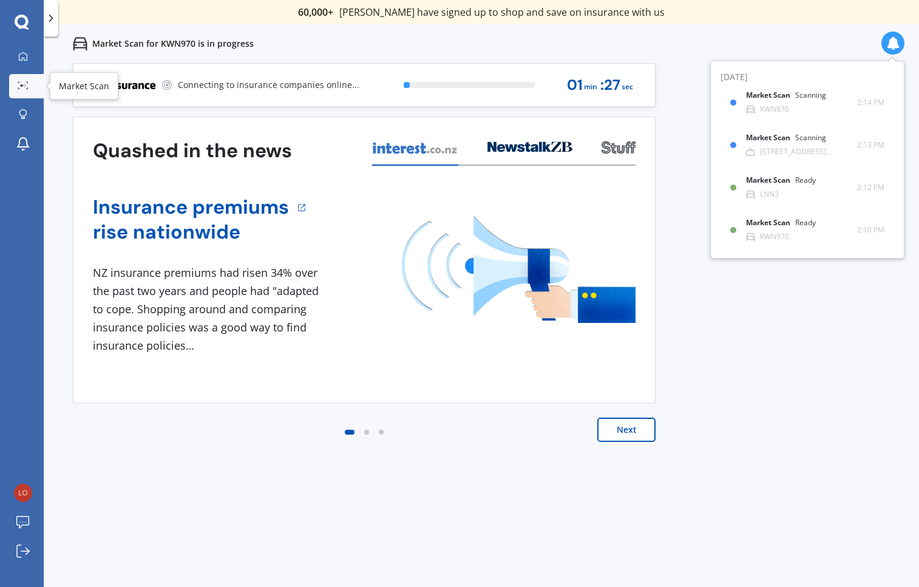
click at [23, 79] on link "Market Scan" at bounding box center [26, 86] width 35 height 24
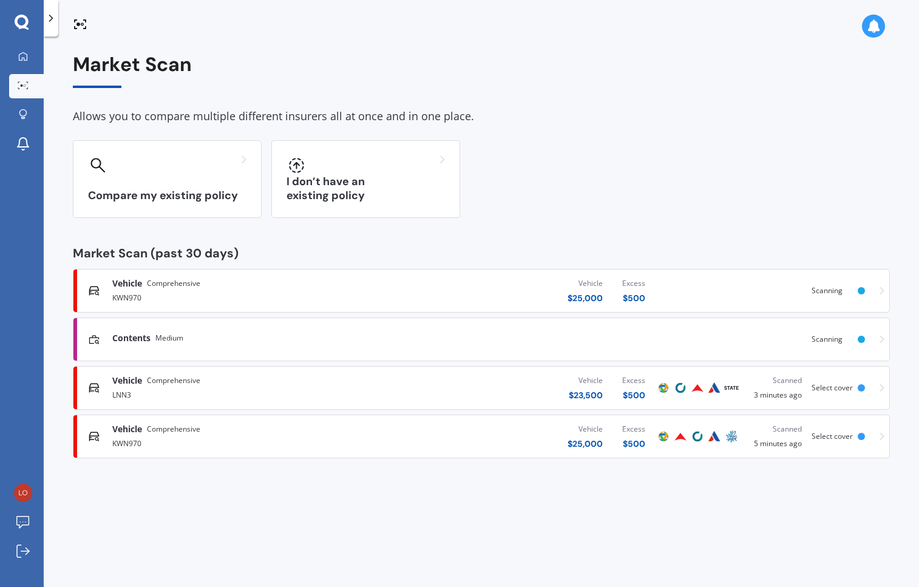
click at [716, 203] on div "Compare my existing policy I don’t have an existing policy" at bounding box center [481, 179] width 817 height 78
click at [22, 52] on icon at bounding box center [23, 57] width 10 height 10
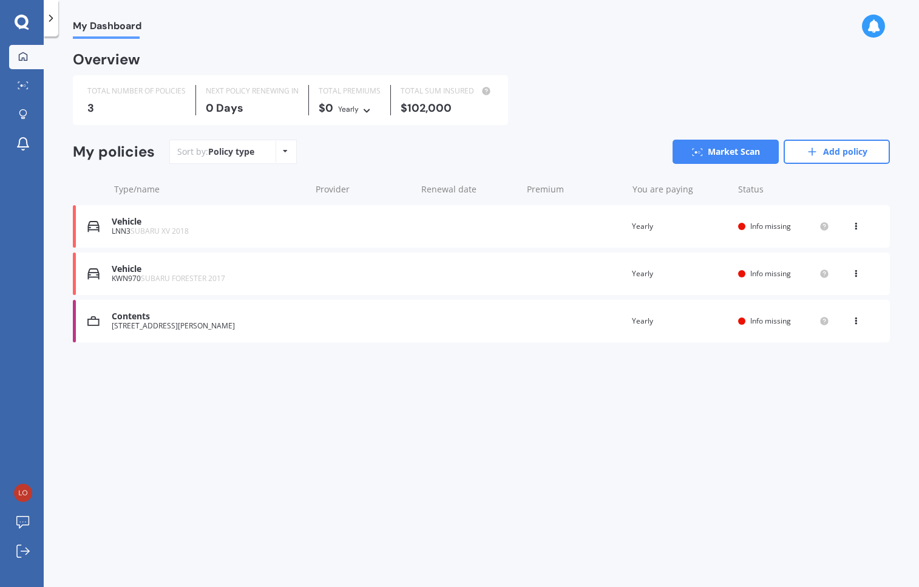
click at [762, 228] on span "Info missing" at bounding box center [770, 226] width 41 height 10
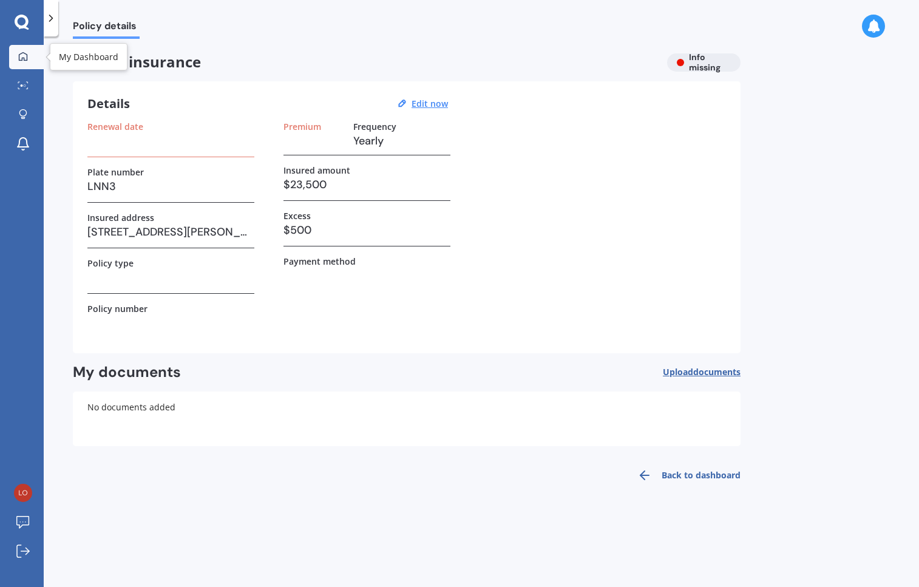
click at [15, 49] on link "My Dashboard" at bounding box center [26, 57] width 35 height 24
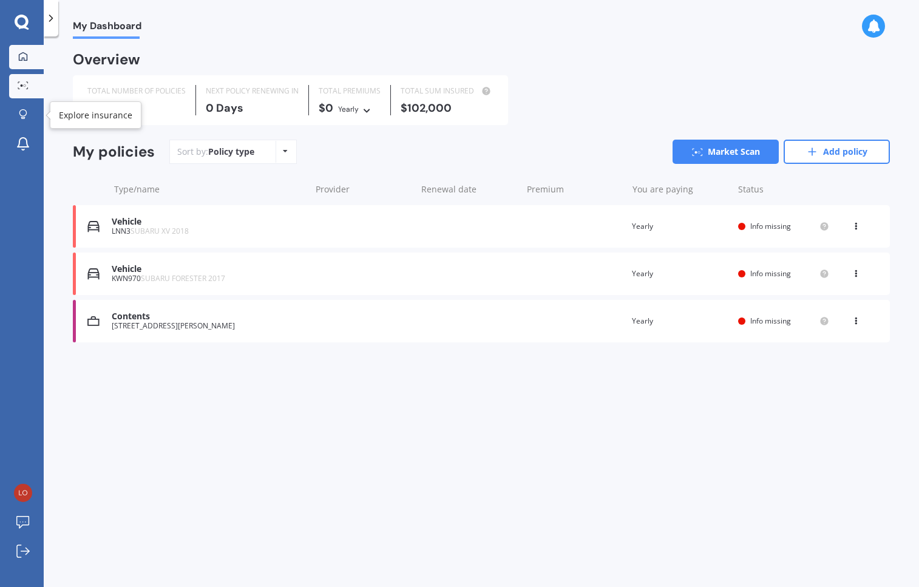
click at [24, 87] on circle at bounding box center [25, 85] width 2 height 2
